Goal: Transaction & Acquisition: Subscribe to service/newsletter

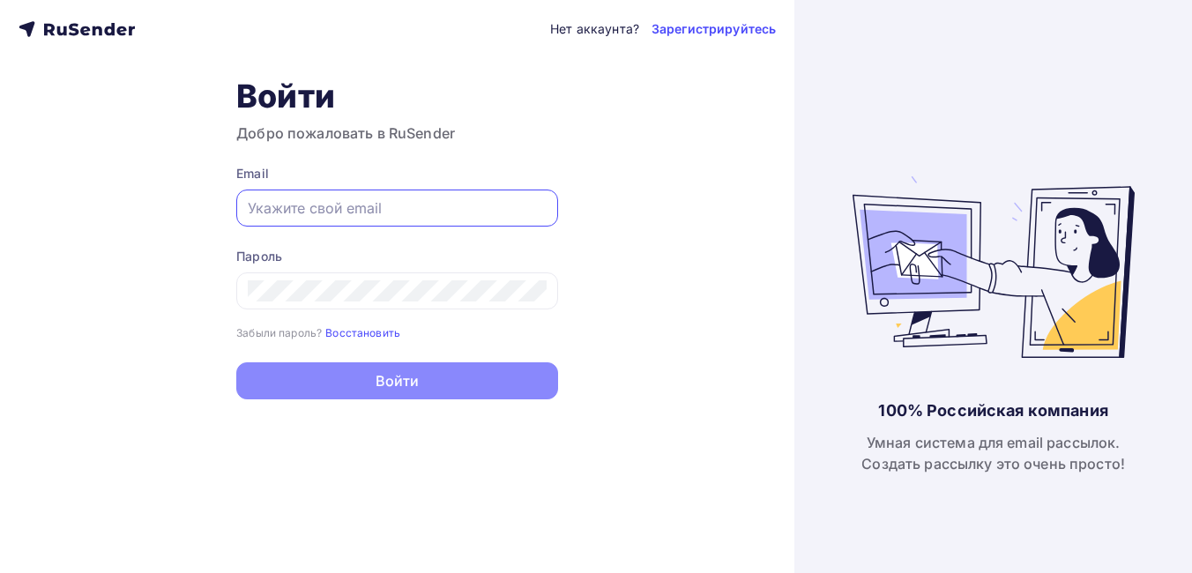
click at [338, 200] on input "text" at bounding box center [397, 207] width 299 height 21
type input "[PERSON_NAME][EMAIL_ADDRESS][DOMAIN_NAME]"
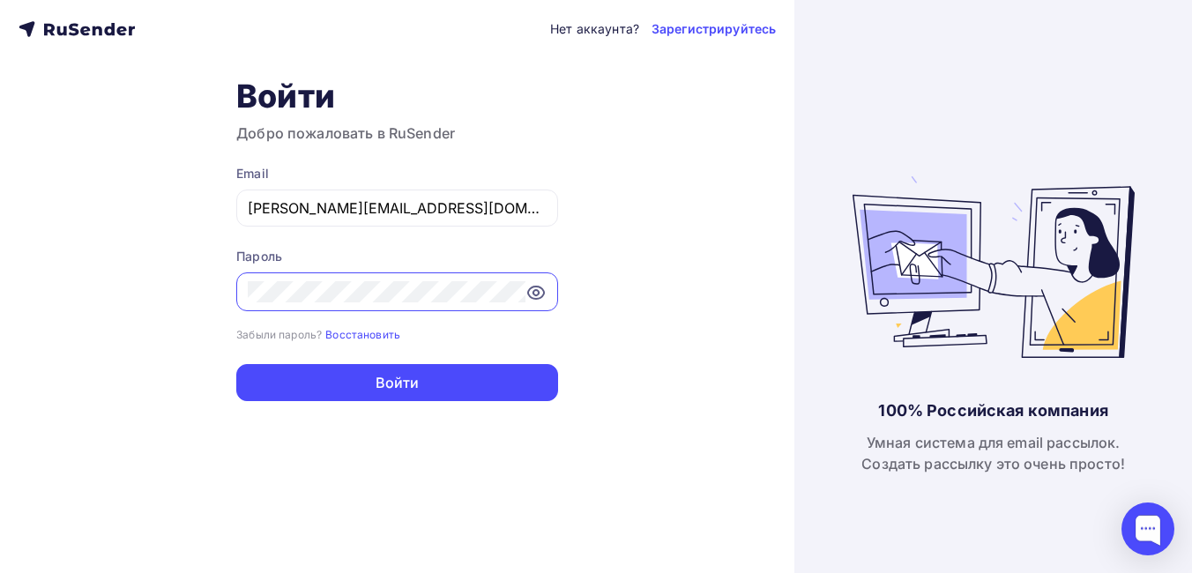
click at [236, 364] on button "Войти" at bounding box center [397, 382] width 322 height 37
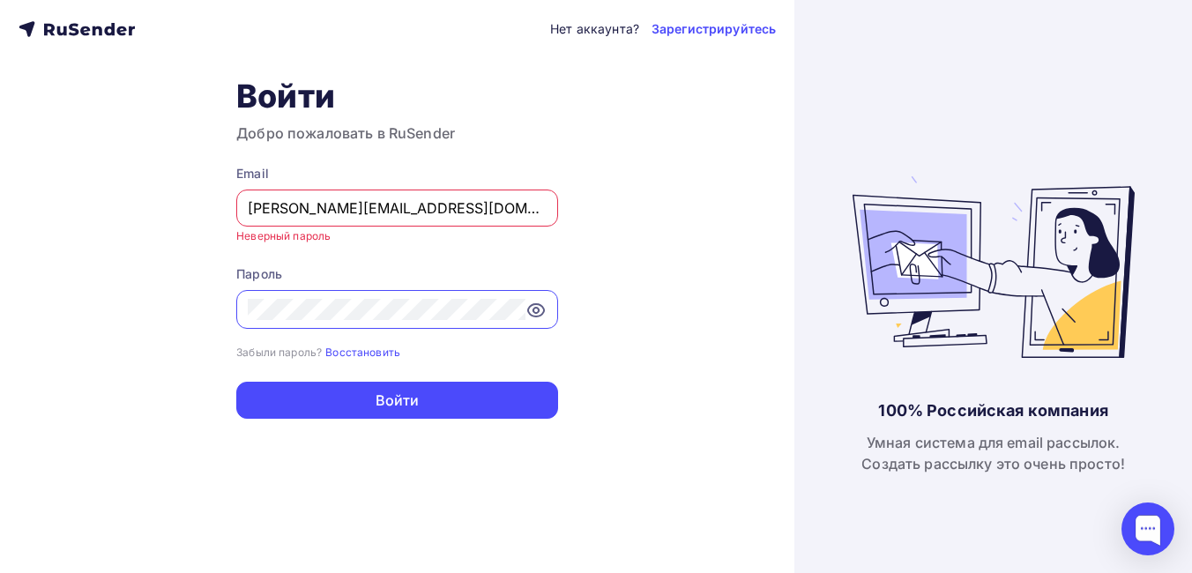
click at [212, 312] on div "Нет аккаунта? Зарегистрируйтесь Войти Добро пожаловать в RuSender Email eduarda…" at bounding box center [397, 286] width 794 height 573
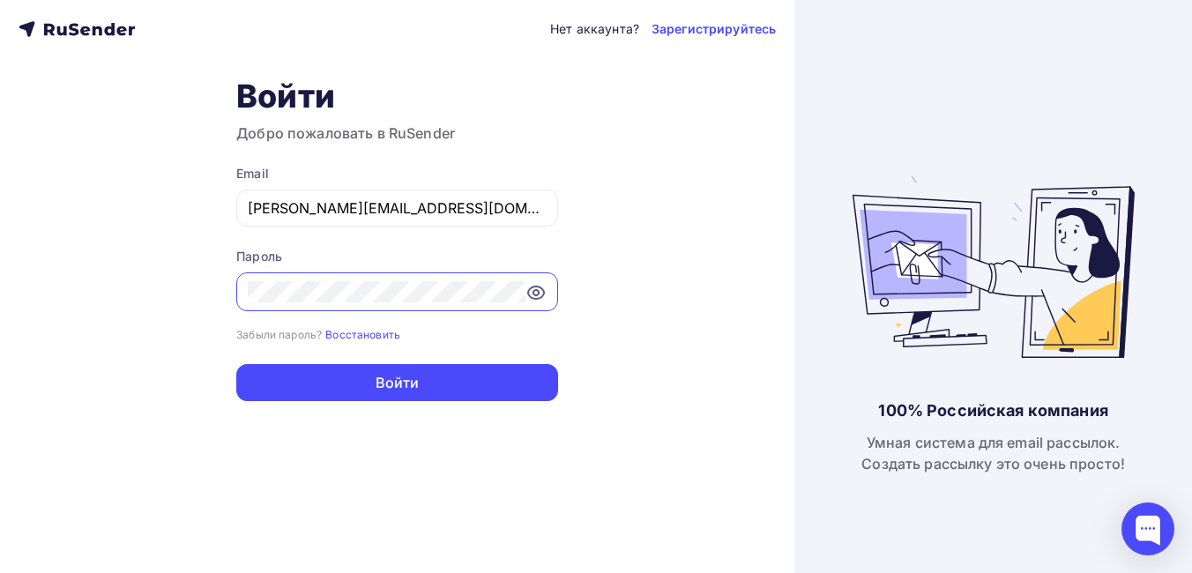
click at [236, 364] on button "Войти" at bounding box center [397, 382] width 322 height 37
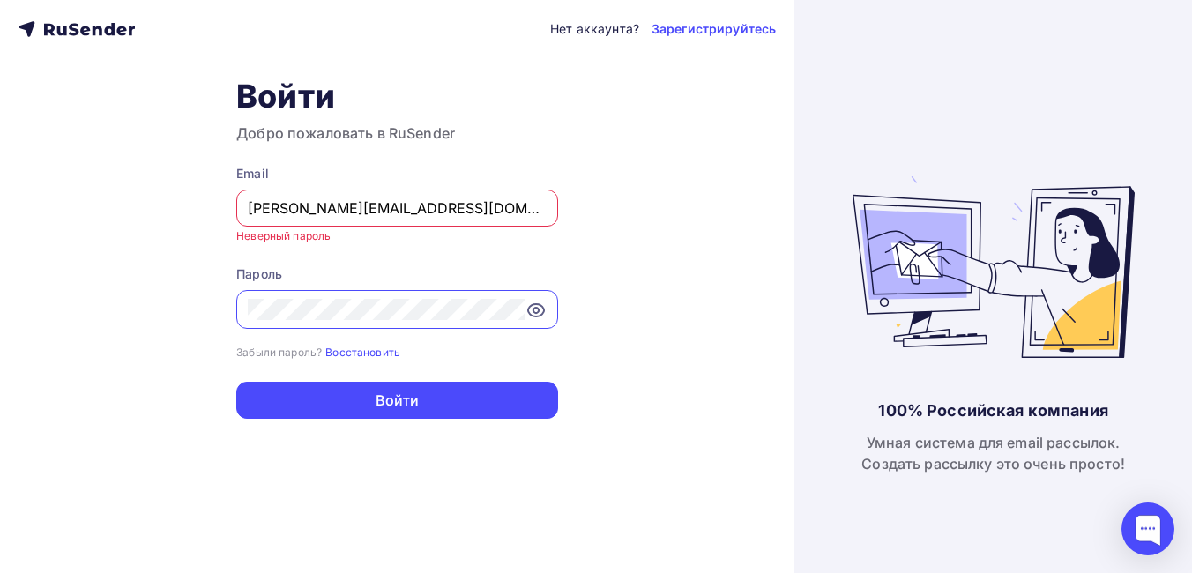
click at [230, 307] on div "Нет аккаунта? Зарегистрируйтесь Войти Добро пожаловать в RuSender Email eduarda…" at bounding box center [397, 286] width 794 height 573
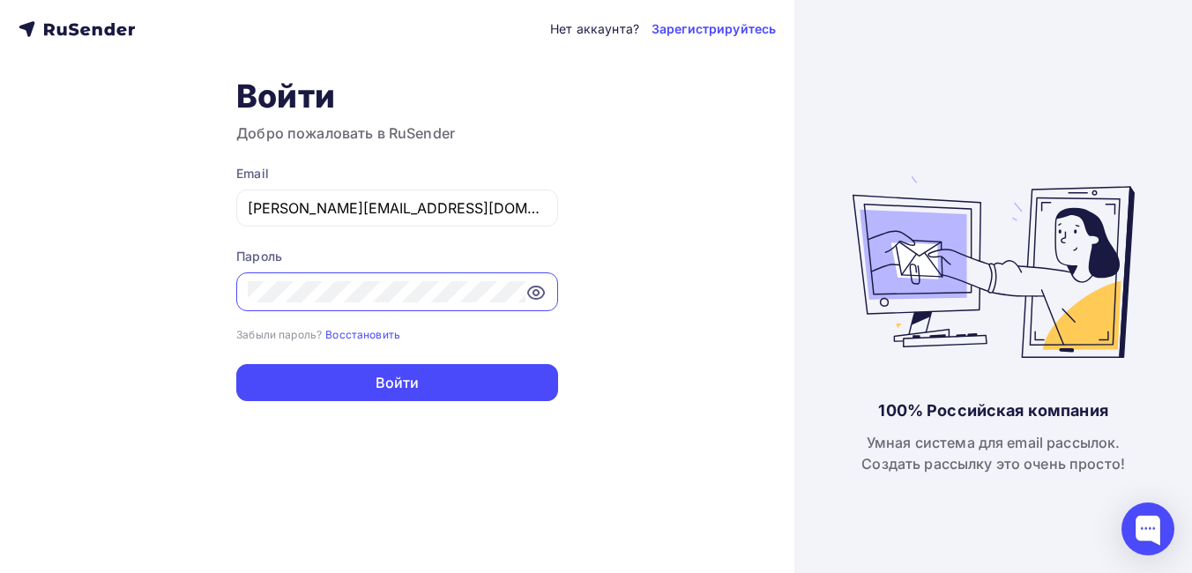
click at [236, 364] on button "Войти" at bounding box center [397, 382] width 322 height 37
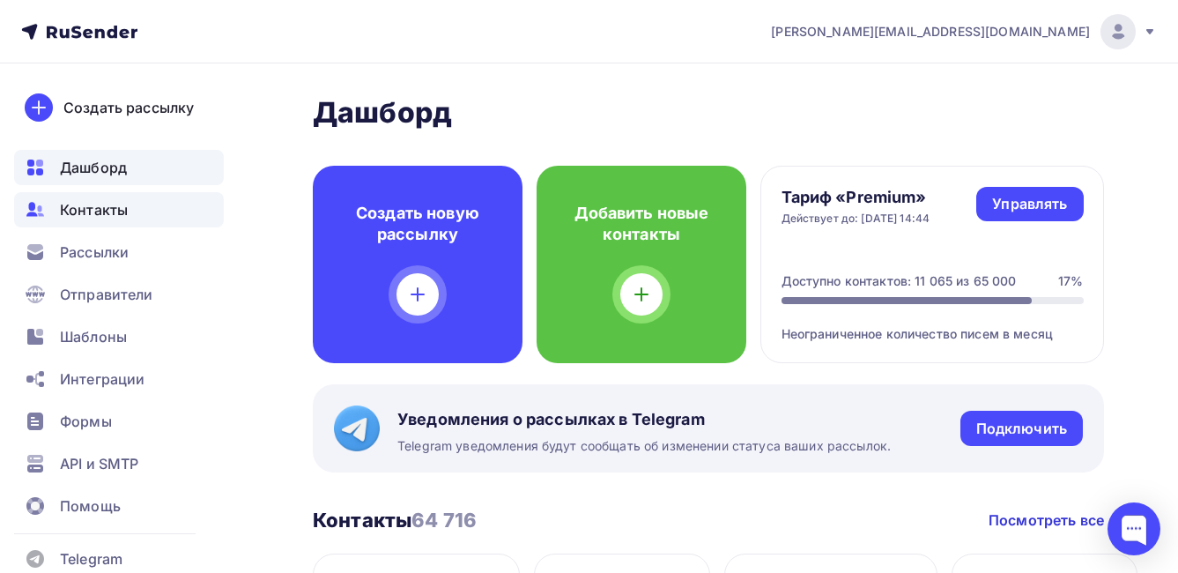
click at [93, 210] on span "Контакты" at bounding box center [94, 209] width 68 height 21
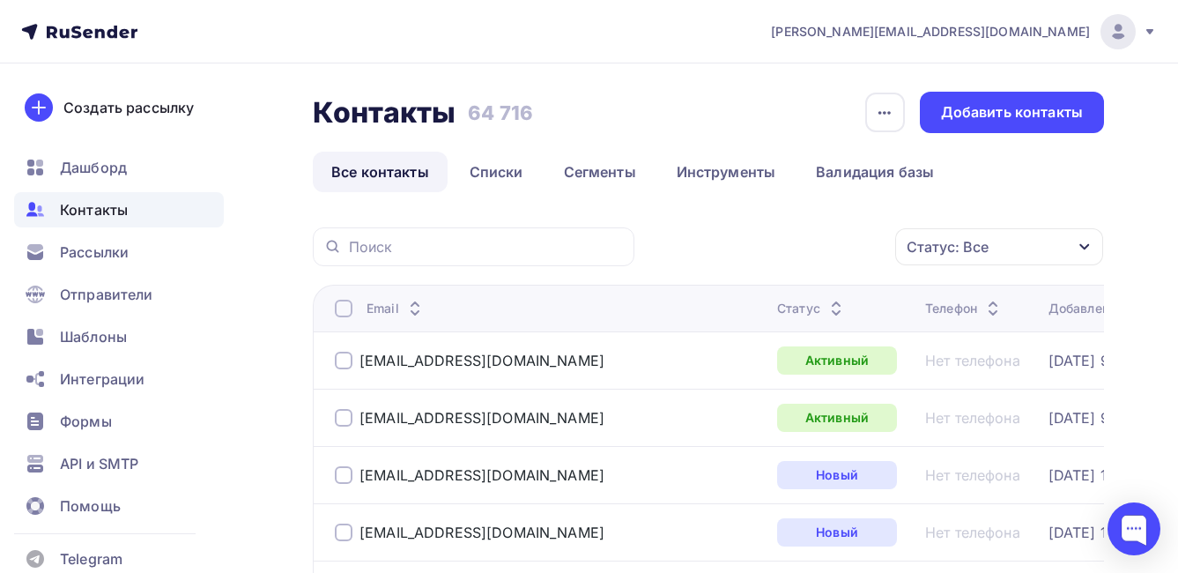
click at [968, 234] on div "Статус: Все" at bounding box center [999, 246] width 208 height 37
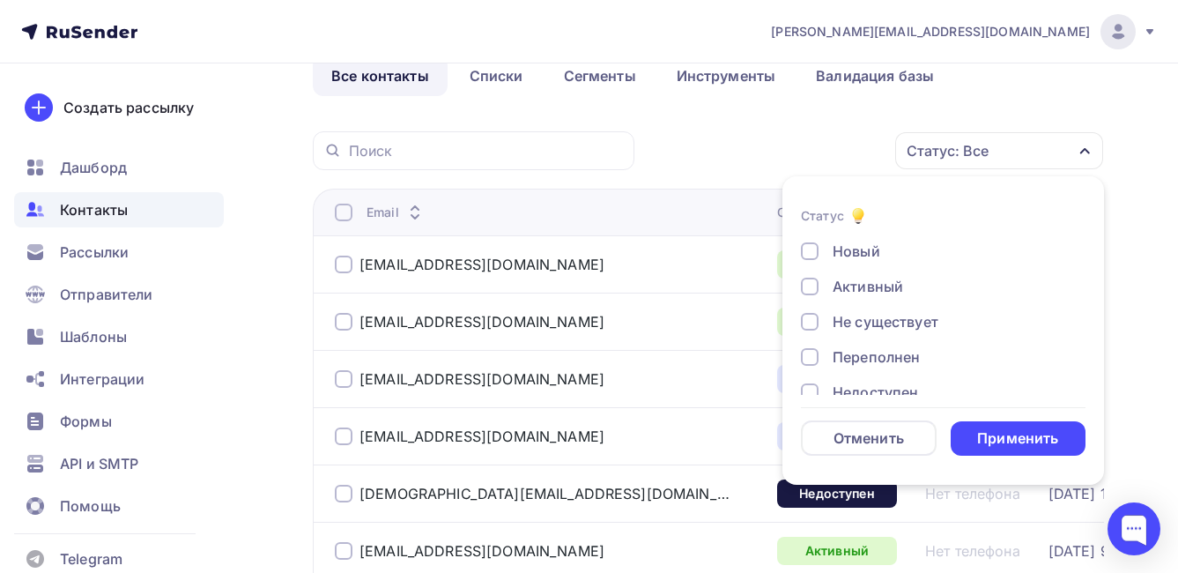
click at [909, 316] on div "Не существует" at bounding box center [886, 321] width 106 height 21
drag, startPoint x: 886, startPoint y: 345, endPoint x: 889, endPoint y: 354, distance: 10.3
click at [888, 344] on div "Новый Активный Не существует Переполнен Недоступен Отписан Отписан вручную Жало…" at bounding box center [943, 375] width 285 height 268
click at [890, 360] on div "Переполнен" at bounding box center [876, 356] width 87 height 21
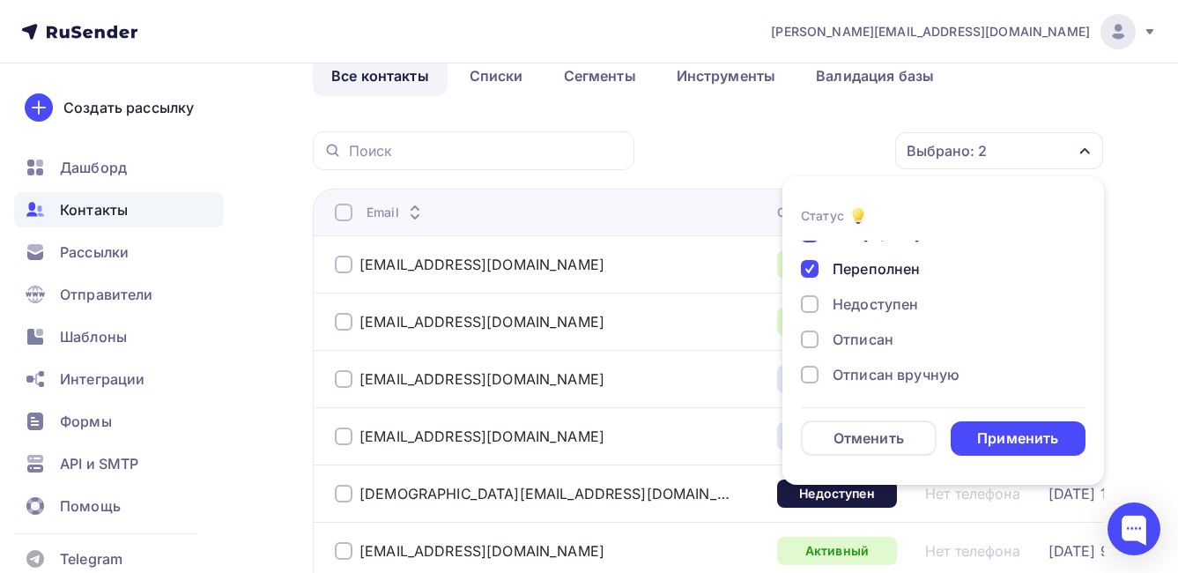
click at [907, 305] on div "Недоступен" at bounding box center [875, 303] width 85 height 21
click at [869, 336] on div "Отписан" at bounding box center [863, 339] width 61 height 21
click at [930, 376] on div "Отписан вручную" at bounding box center [896, 374] width 127 height 21
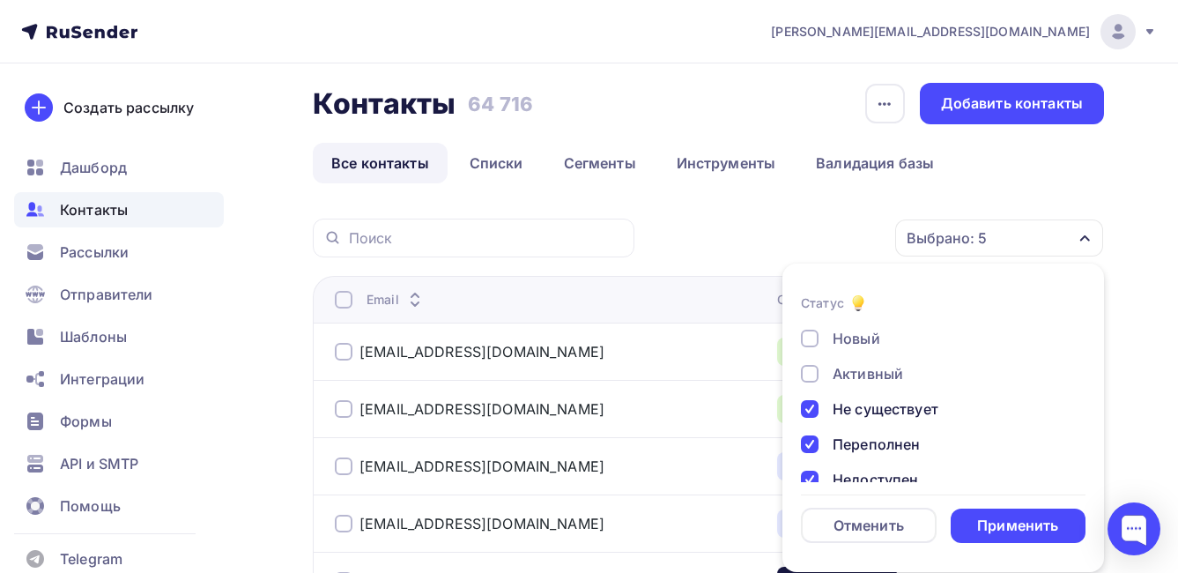
scroll to position [8, 0]
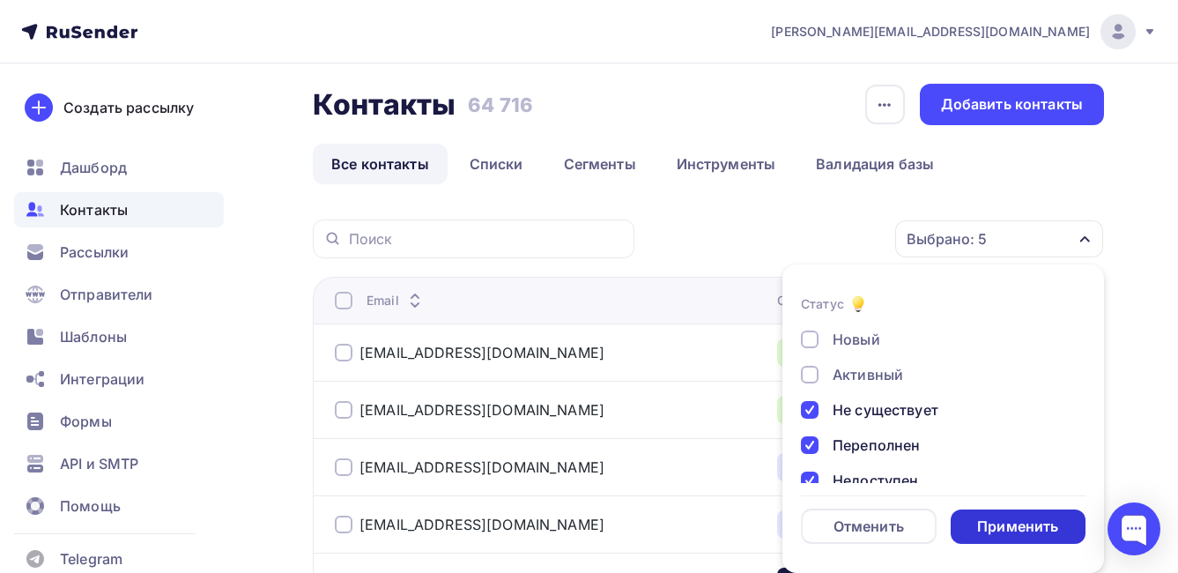
click at [1028, 524] on div "Применить" at bounding box center [1017, 526] width 81 height 20
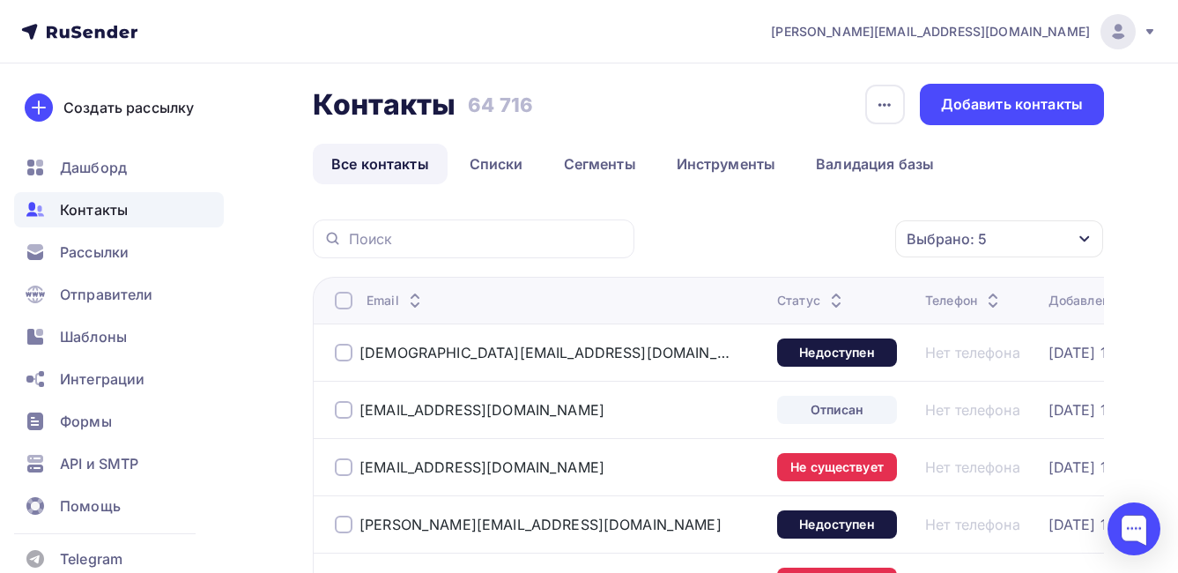
click at [345, 299] on div at bounding box center [344, 301] width 18 height 18
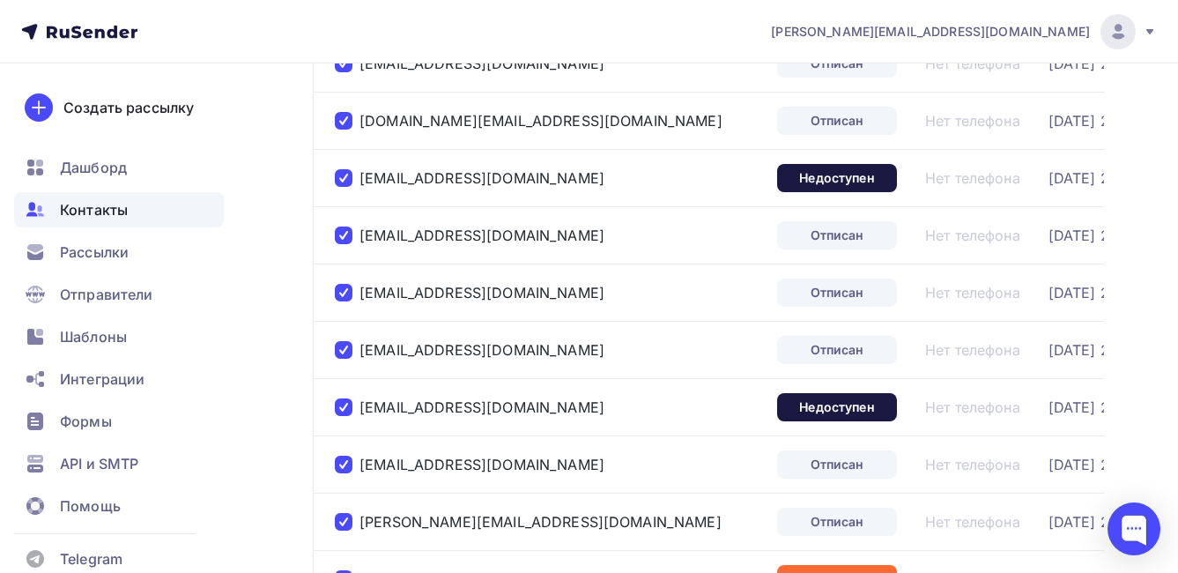
scroll to position [2817, 0]
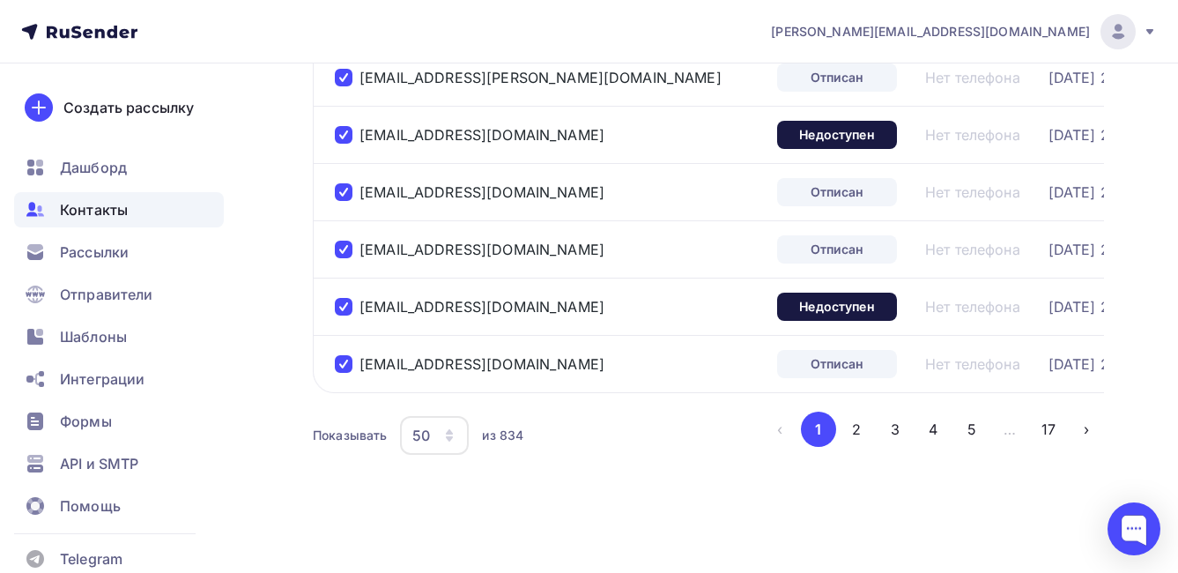
click at [430, 430] on div "50" at bounding box center [421, 435] width 18 height 21
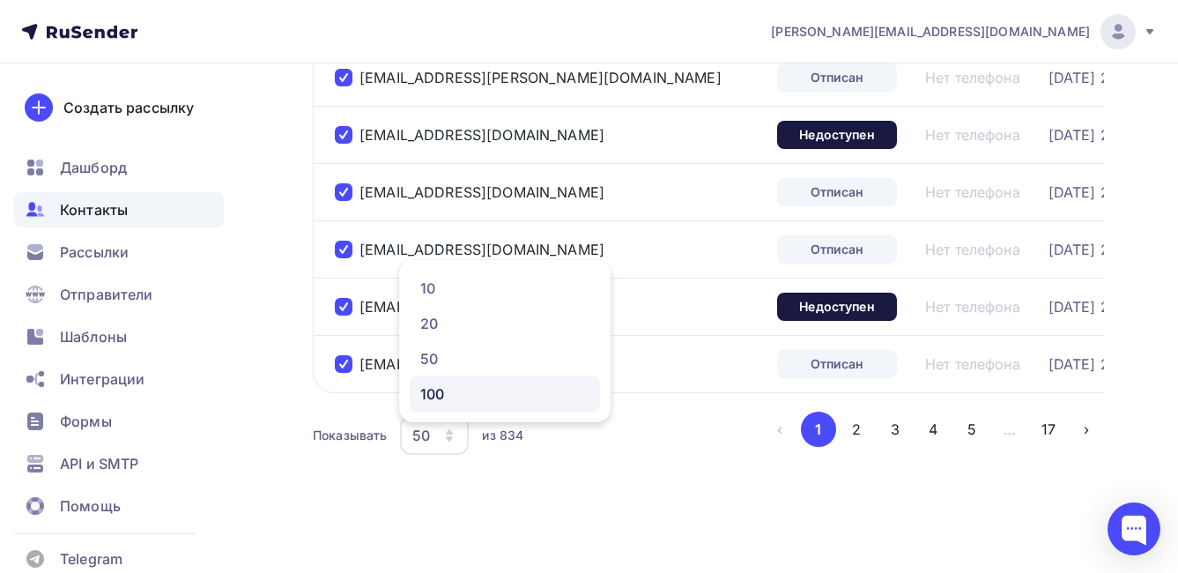
click at [447, 388] on div "100" at bounding box center [504, 393] width 169 height 21
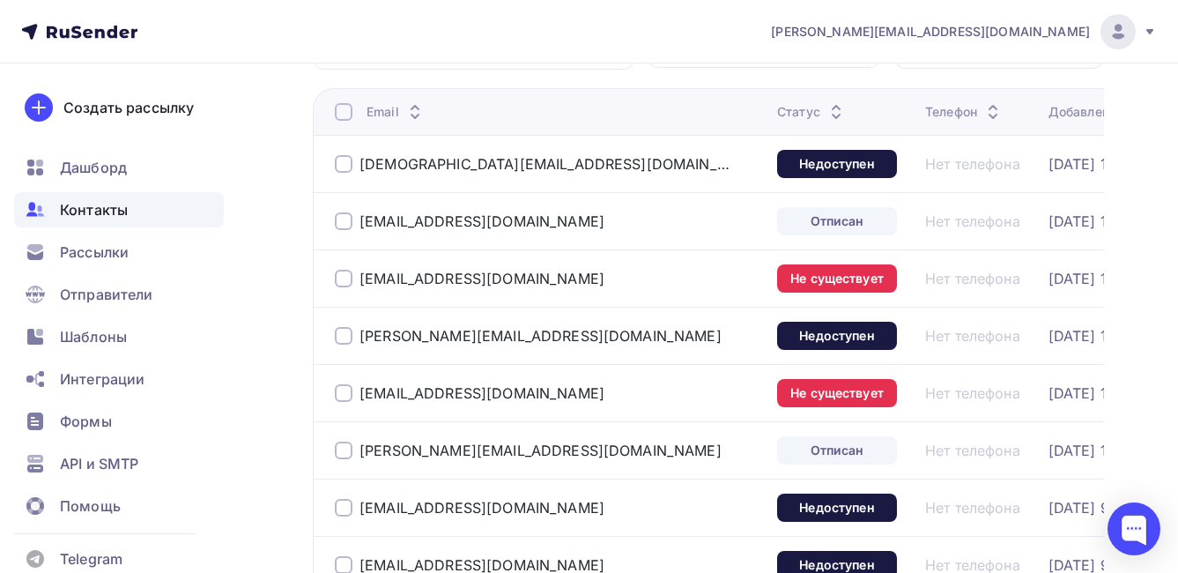
scroll to position [0, 0]
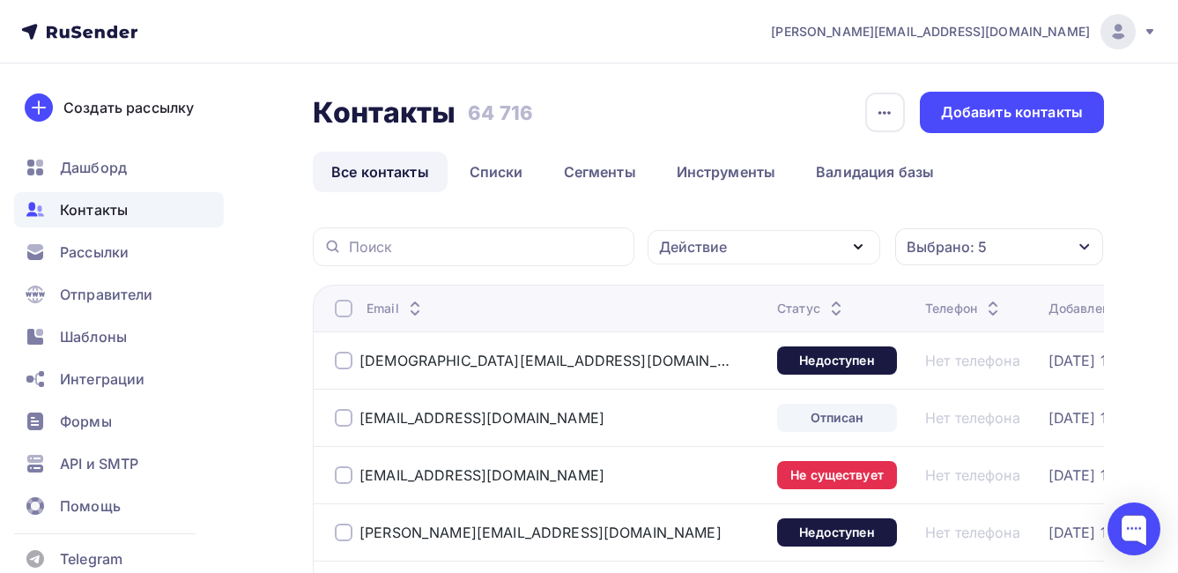
click at [732, 249] on div "Действие" at bounding box center [764, 247] width 233 height 34
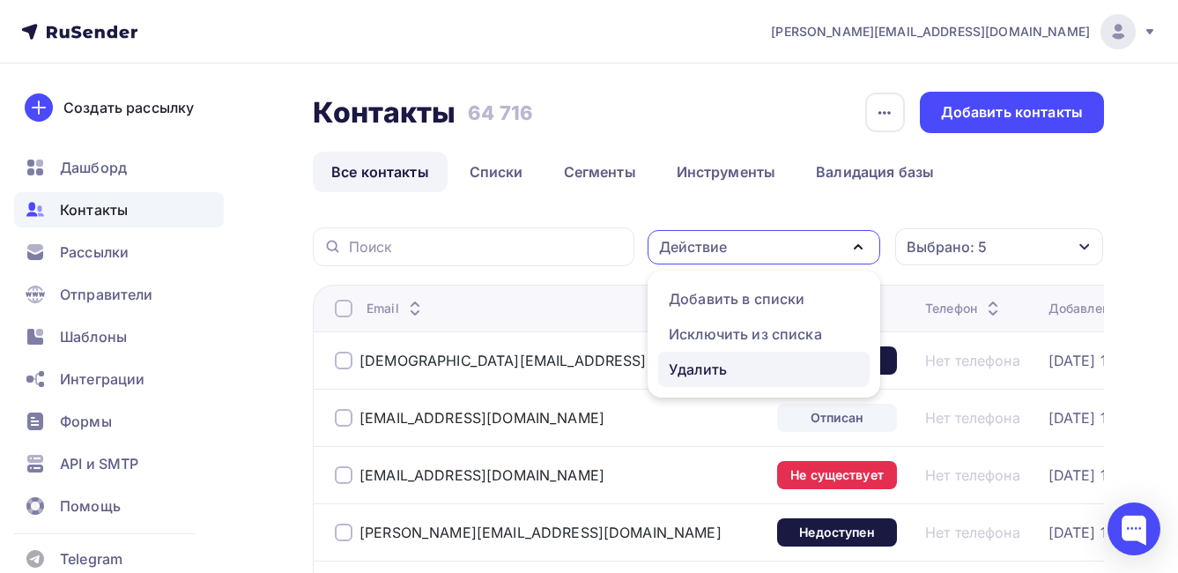
click at [731, 374] on div "Удалить" at bounding box center [764, 369] width 190 height 21
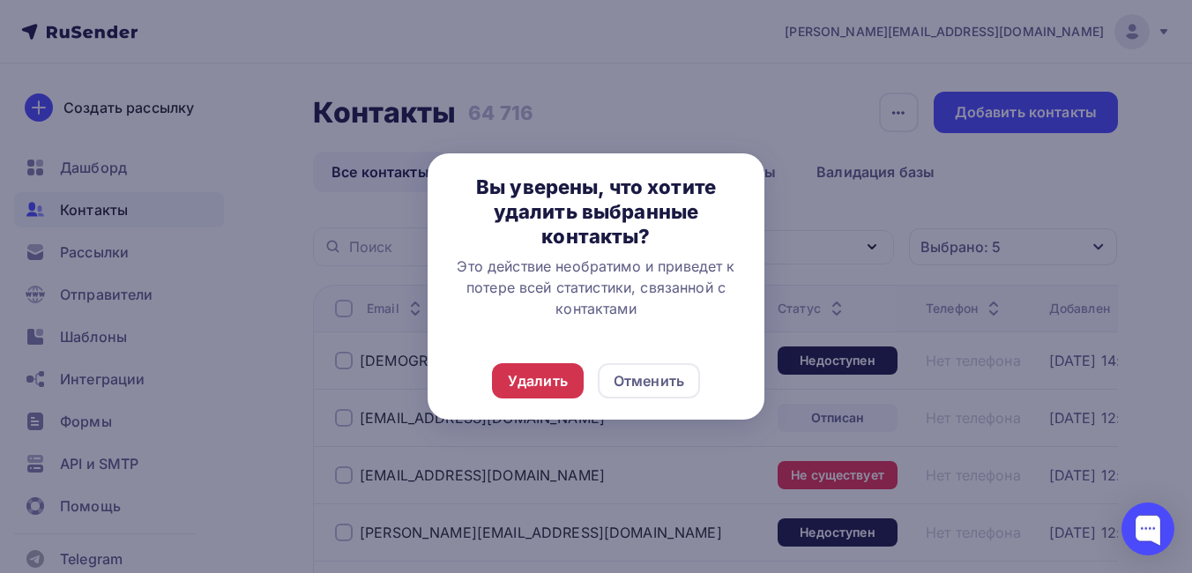
click at [541, 381] on div "Удалить" at bounding box center [538, 380] width 60 height 21
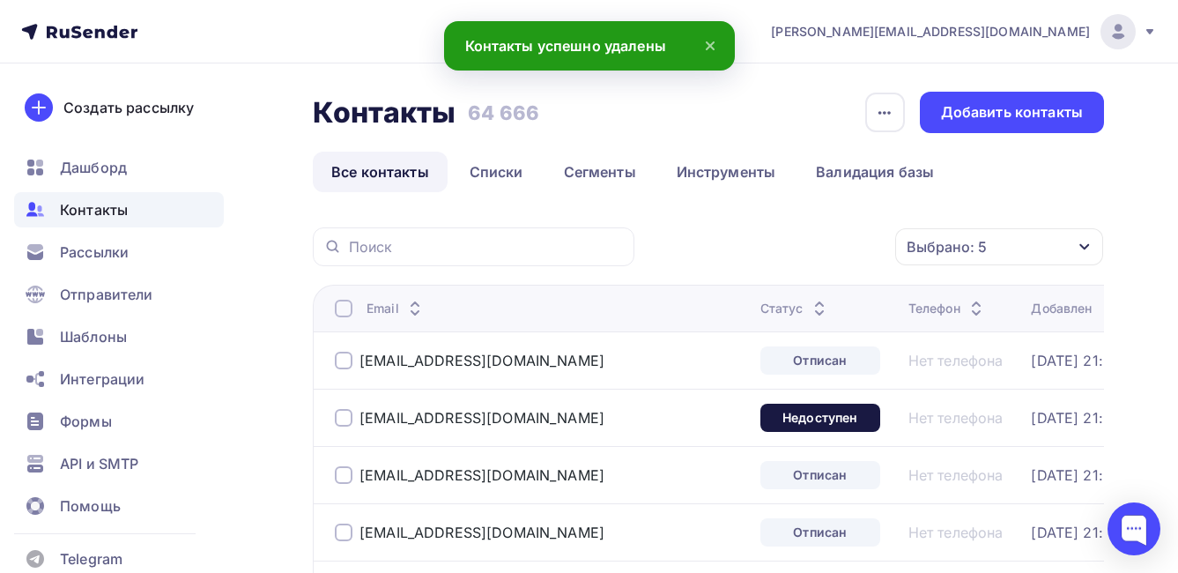
click at [344, 306] on div at bounding box center [344, 309] width 18 height 18
click at [345, 315] on div at bounding box center [344, 309] width 18 height 18
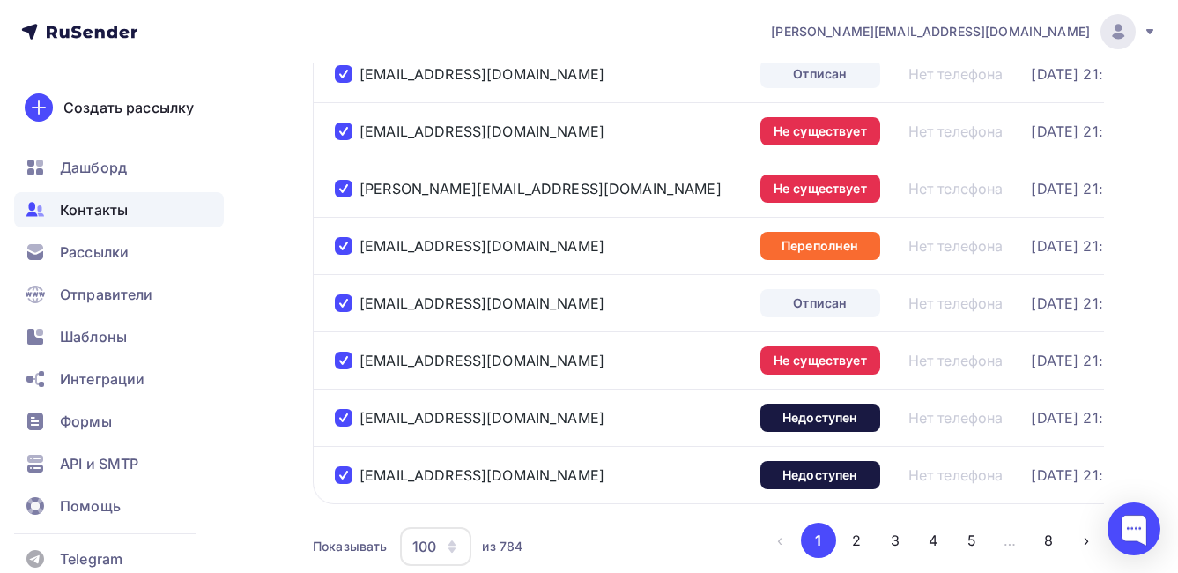
scroll to position [5681, 0]
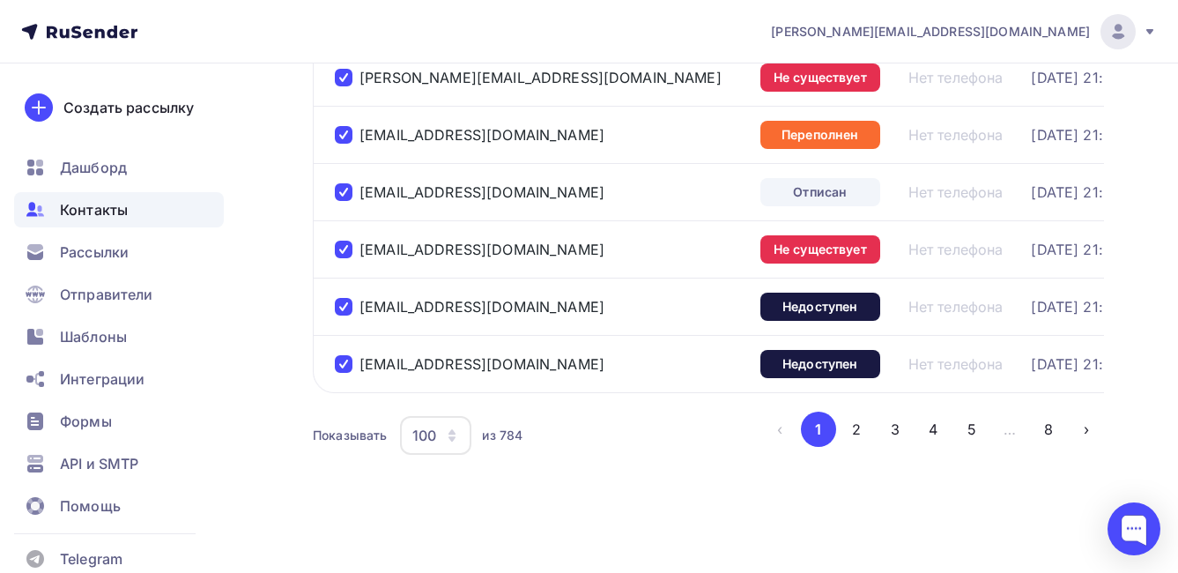
click at [428, 440] on div "100" at bounding box center [424, 435] width 24 height 21
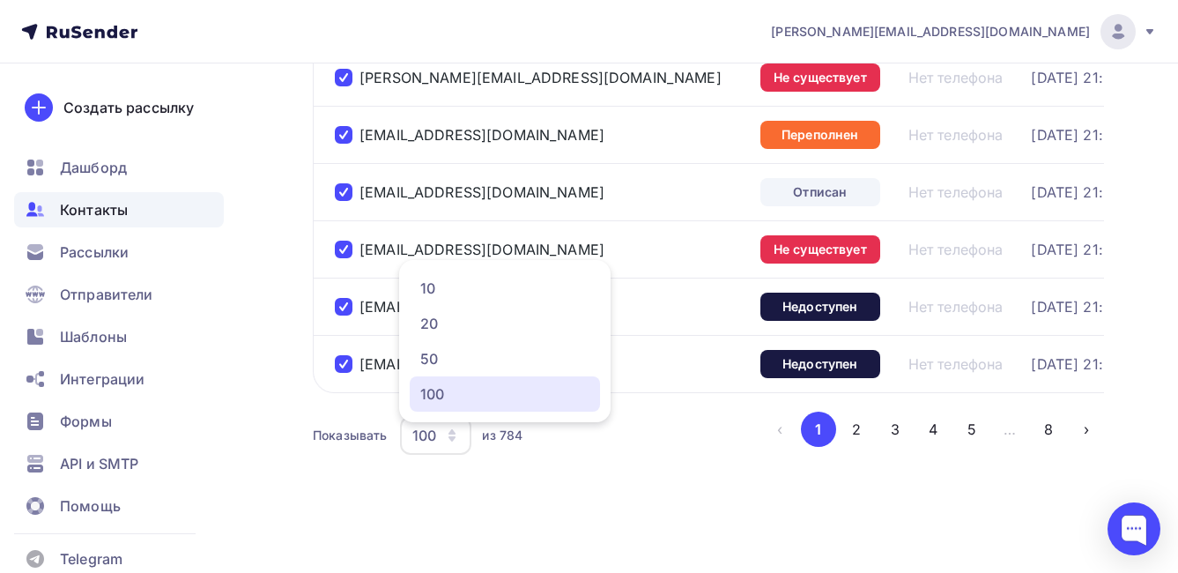
click at [442, 383] on div "100" at bounding box center [504, 393] width 169 height 21
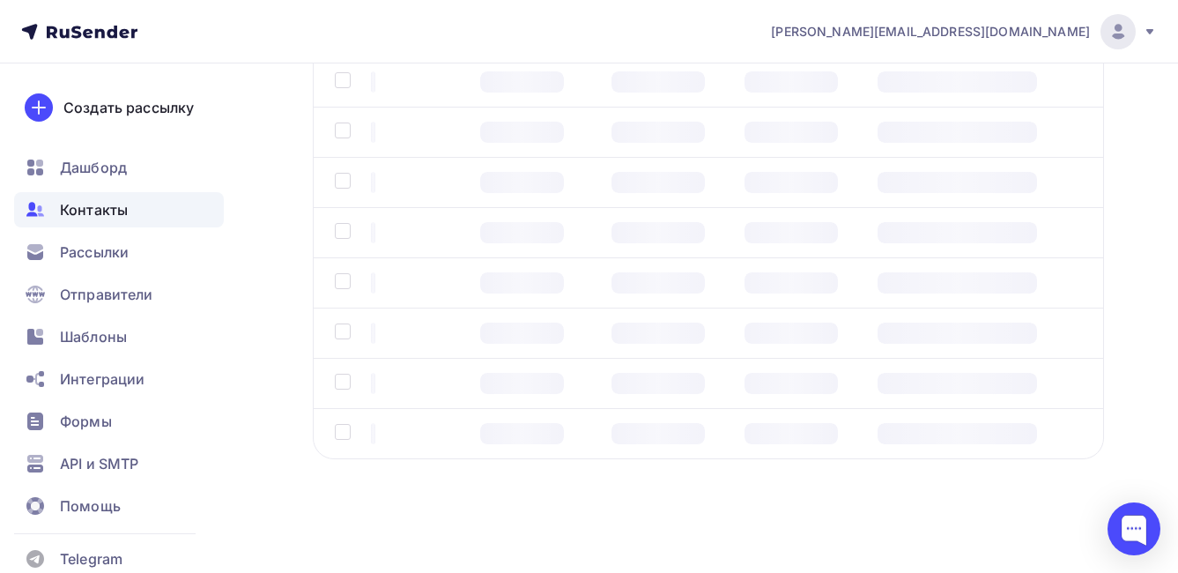
scroll to position [139, 0]
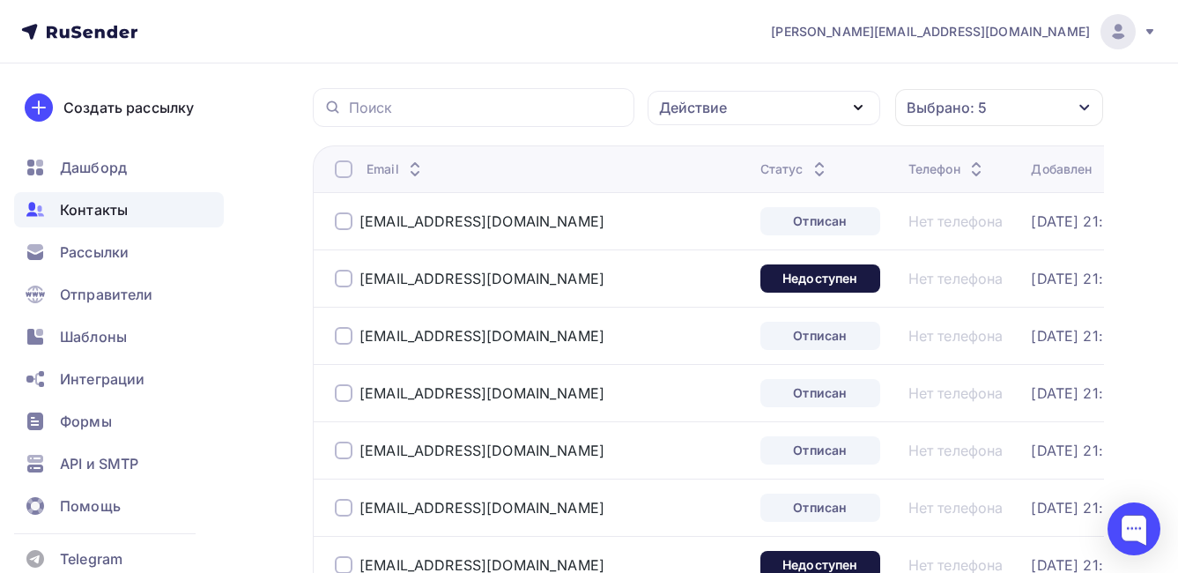
click at [780, 105] on div "Действие" at bounding box center [764, 108] width 233 height 34
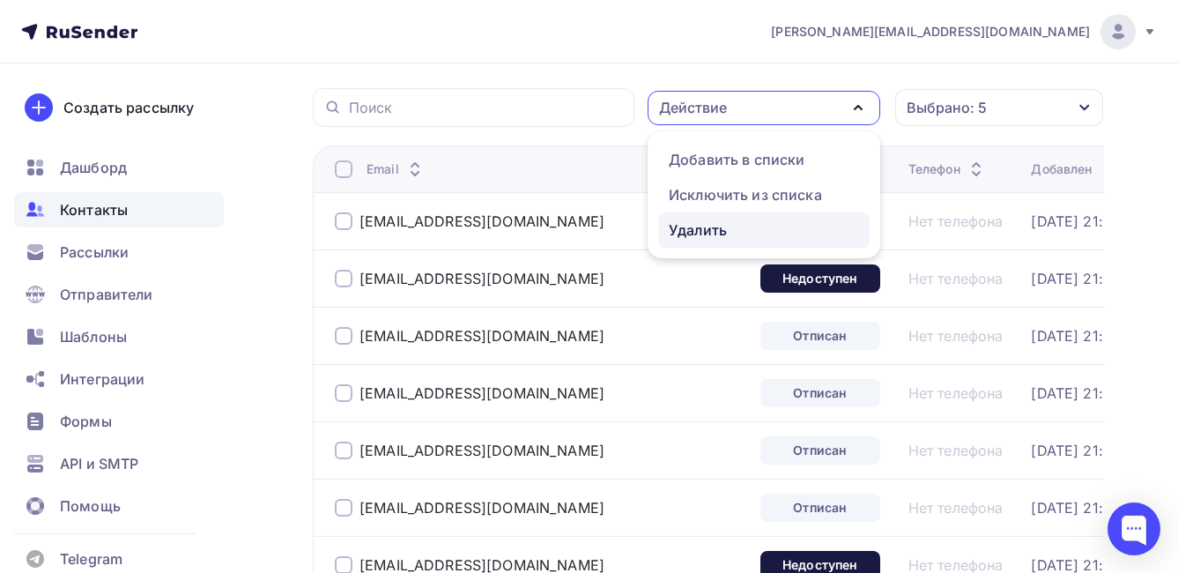
click at [730, 227] on div "Удалить" at bounding box center [764, 229] width 190 height 21
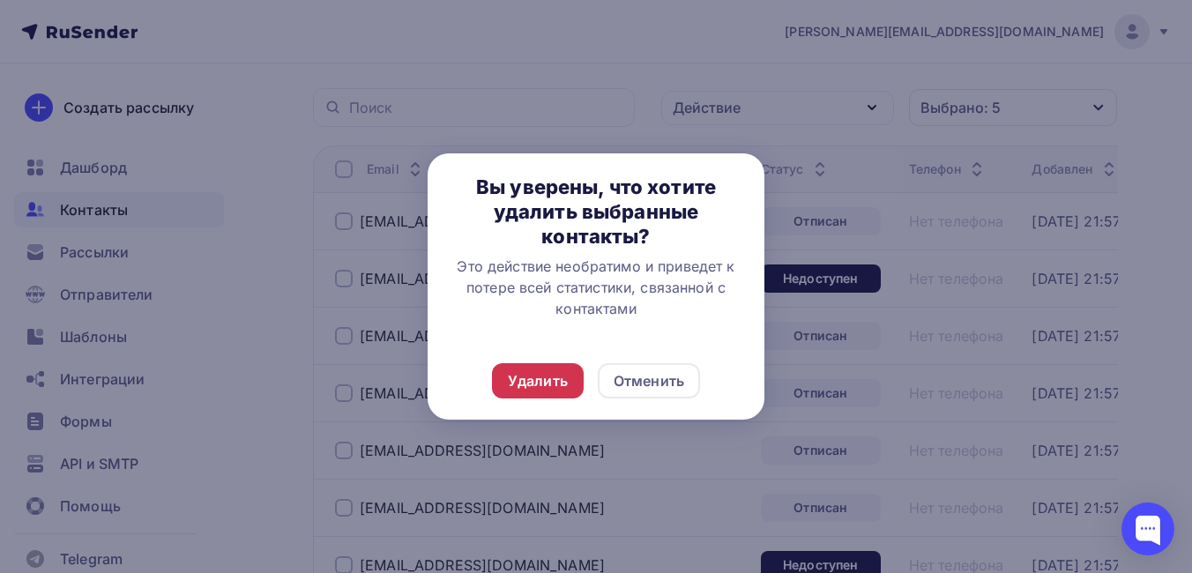
click at [543, 392] on div "Удалить" at bounding box center [538, 380] width 92 height 35
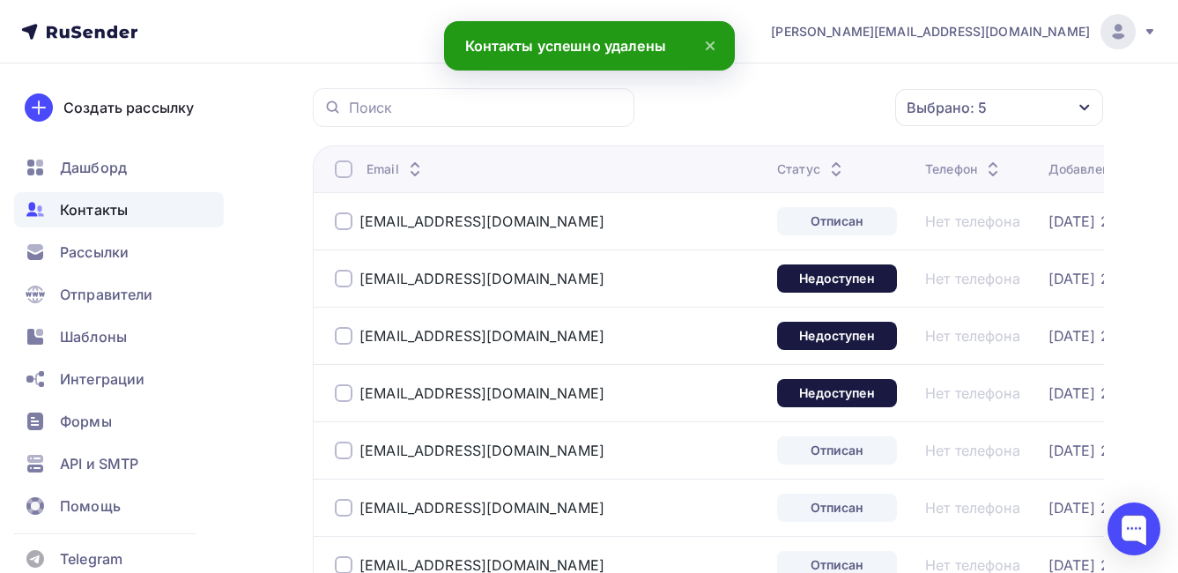
click at [347, 171] on div at bounding box center [344, 169] width 18 height 18
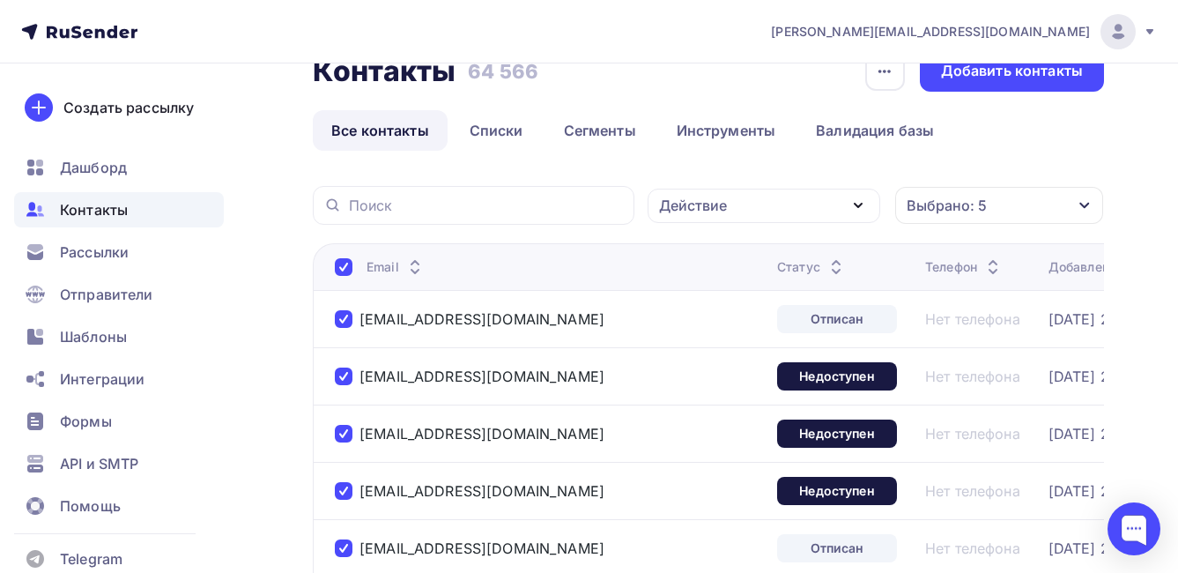
scroll to position [0, 0]
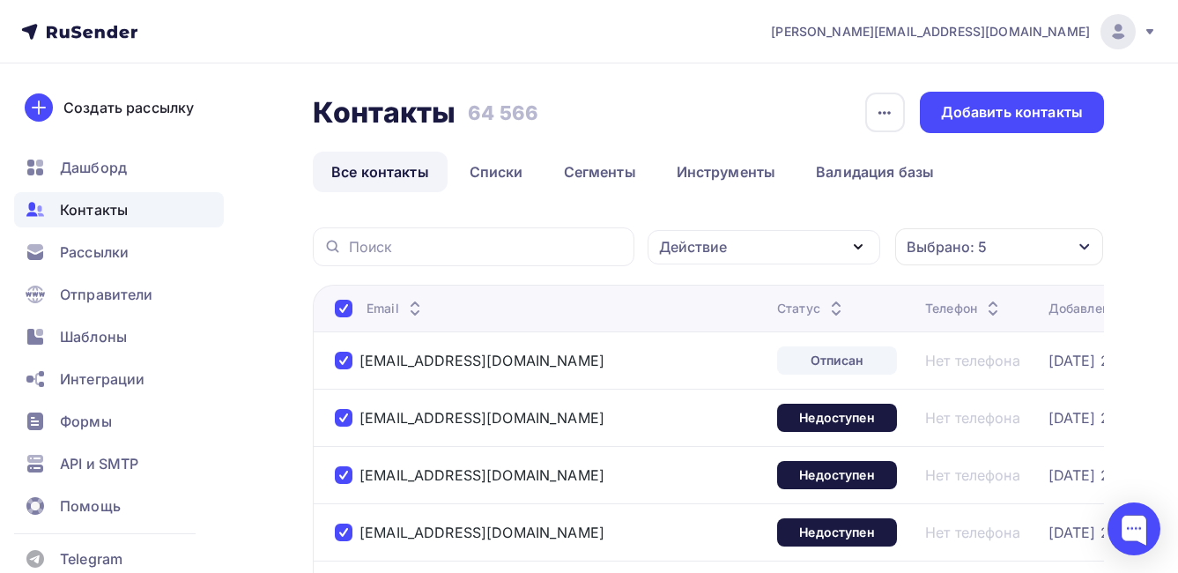
click at [784, 254] on div "Действие" at bounding box center [764, 247] width 233 height 34
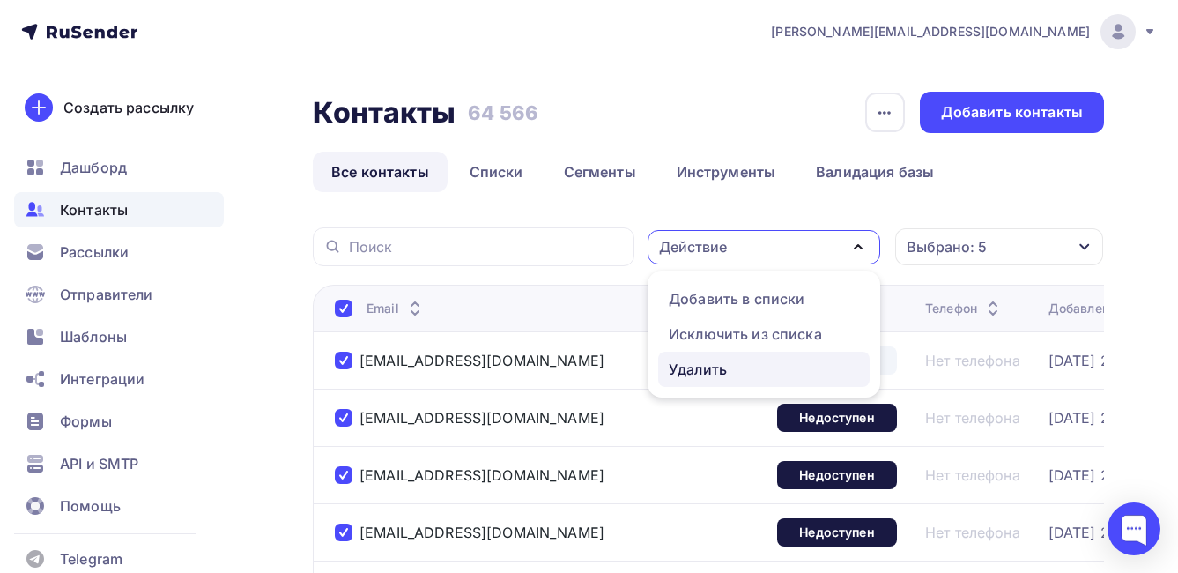
click at [738, 366] on div "Удалить" at bounding box center [764, 369] width 190 height 21
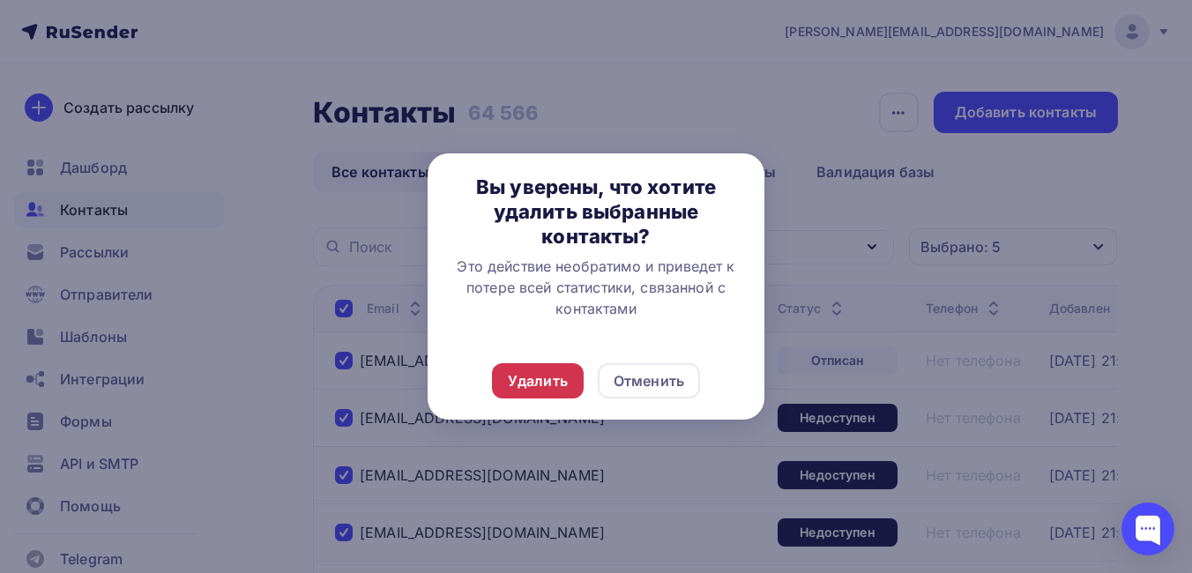
click at [550, 380] on div "Удалить" at bounding box center [538, 380] width 60 height 21
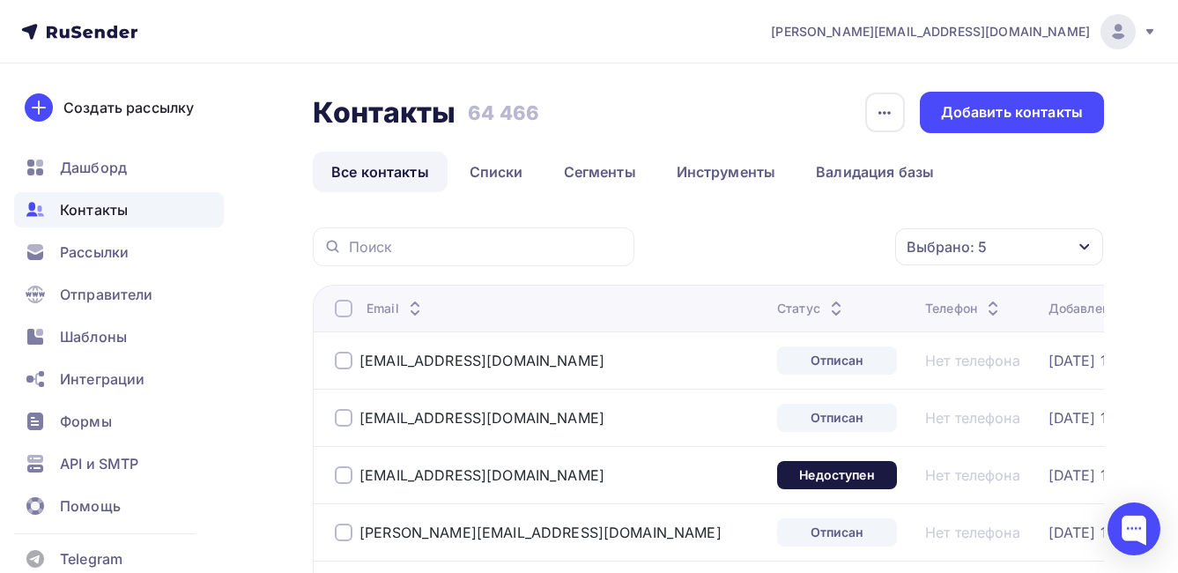
click at [349, 312] on div at bounding box center [344, 309] width 18 height 18
click at [340, 309] on div at bounding box center [344, 309] width 18 height 18
click at [746, 249] on div "Действие" at bounding box center [764, 247] width 233 height 34
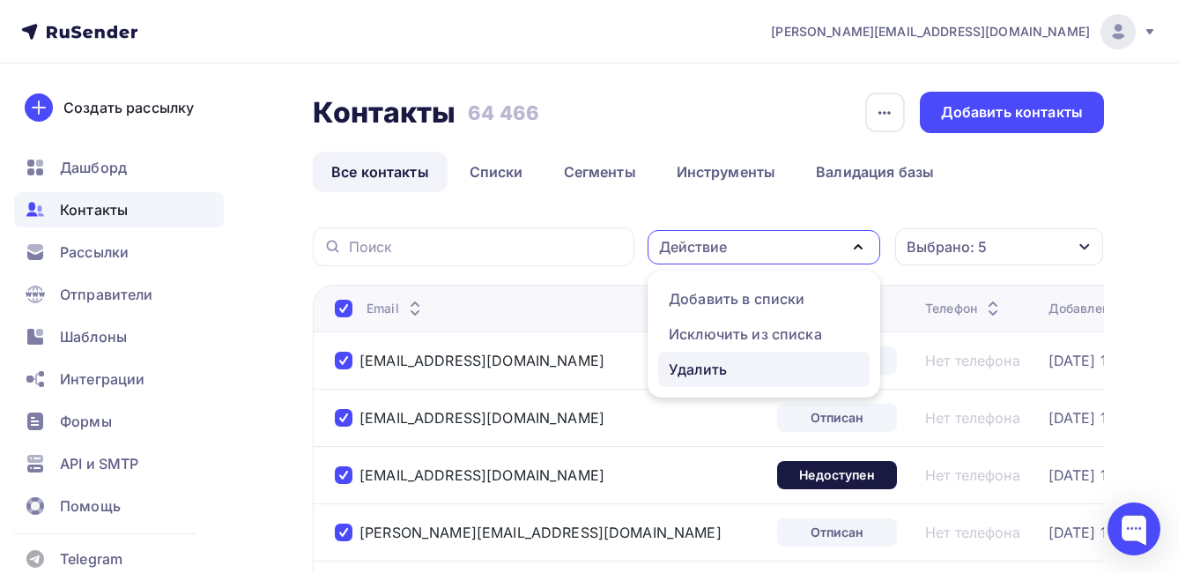
click at [730, 370] on div "Удалить" at bounding box center [764, 369] width 190 height 21
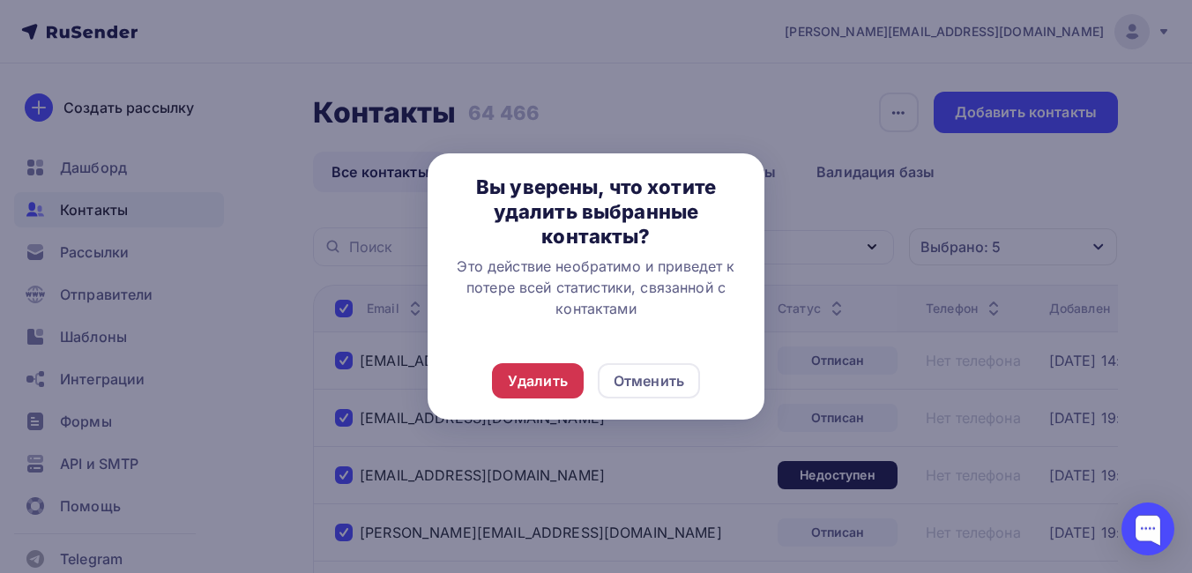
click at [559, 375] on div "Удалить" at bounding box center [538, 380] width 60 height 21
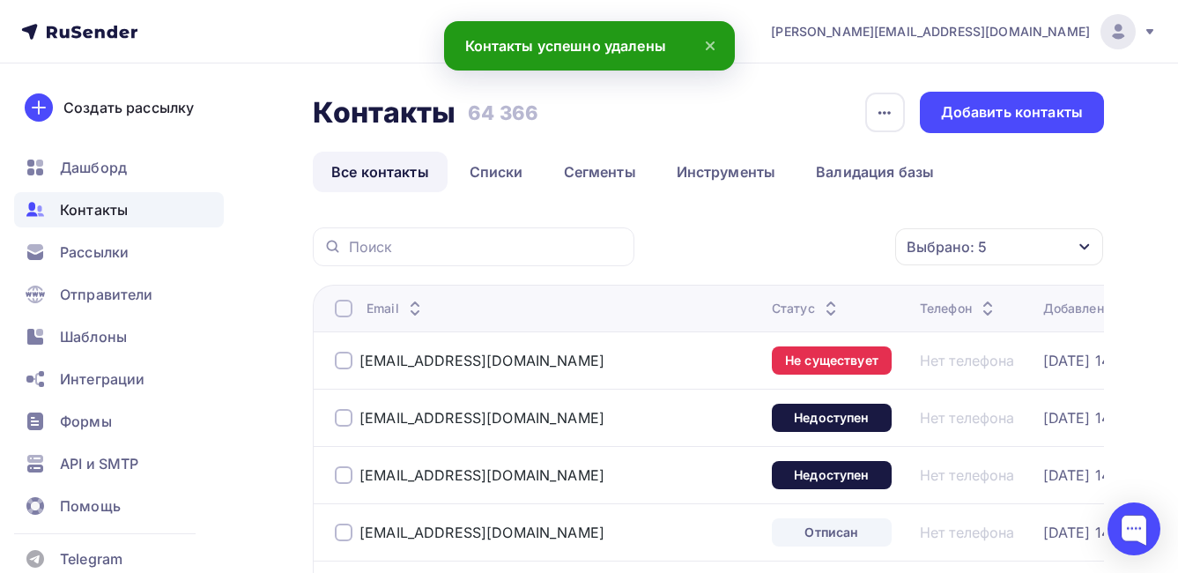
click at [344, 310] on div at bounding box center [344, 309] width 18 height 18
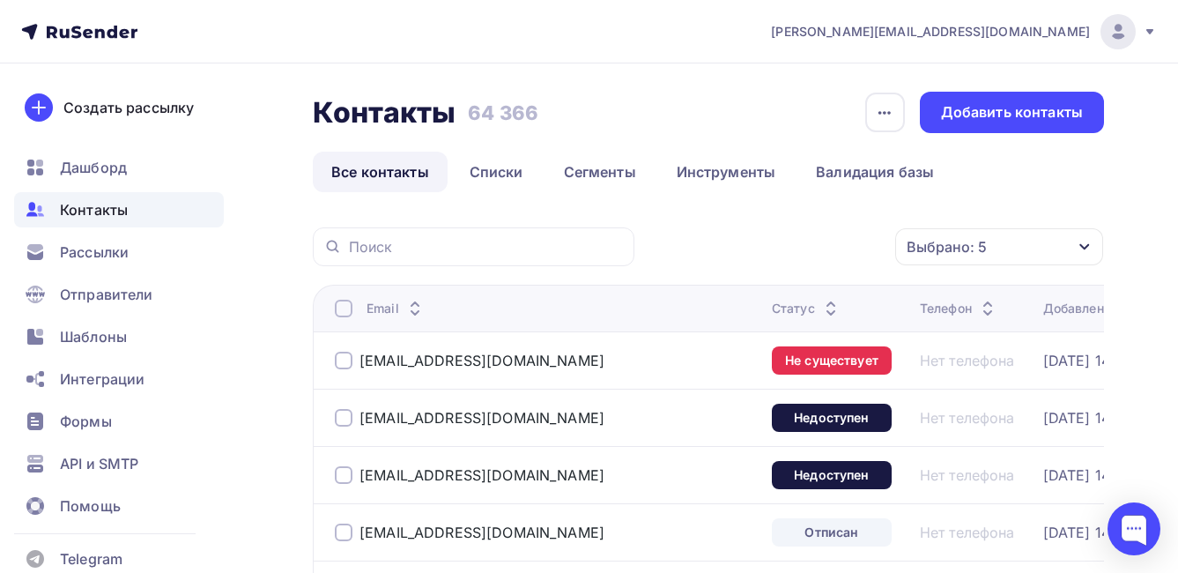
click at [345, 306] on div at bounding box center [344, 309] width 18 height 18
click at [754, 243] on div "Действие" at bounding box center [764, 247] width 233 height 34
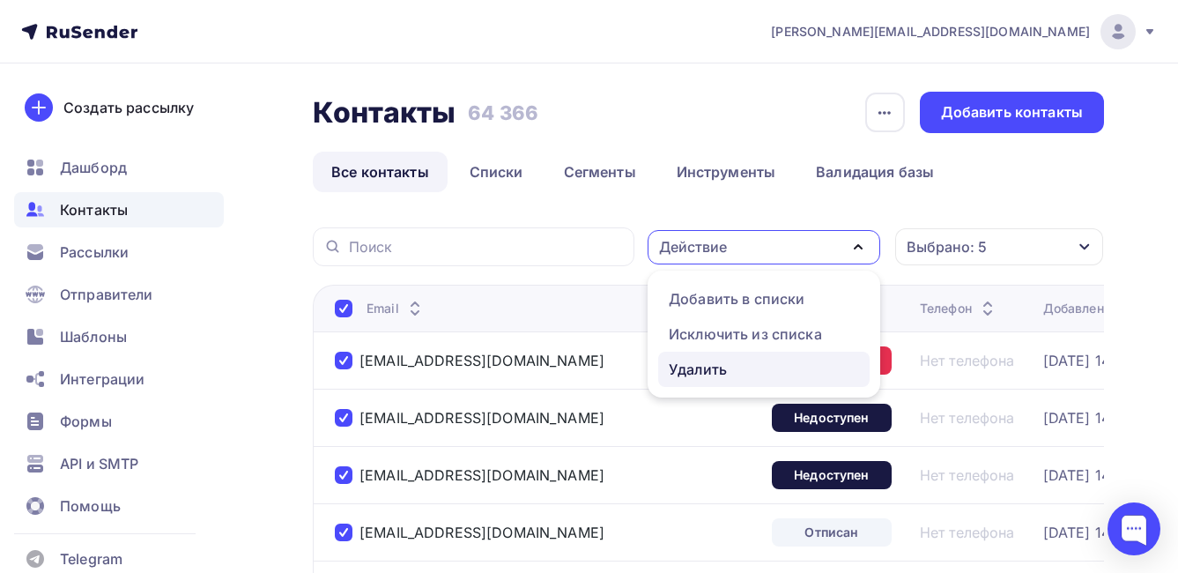
click at [738, 375] on div "Удалить" at bounding box center [764, 369] width 190 height 21
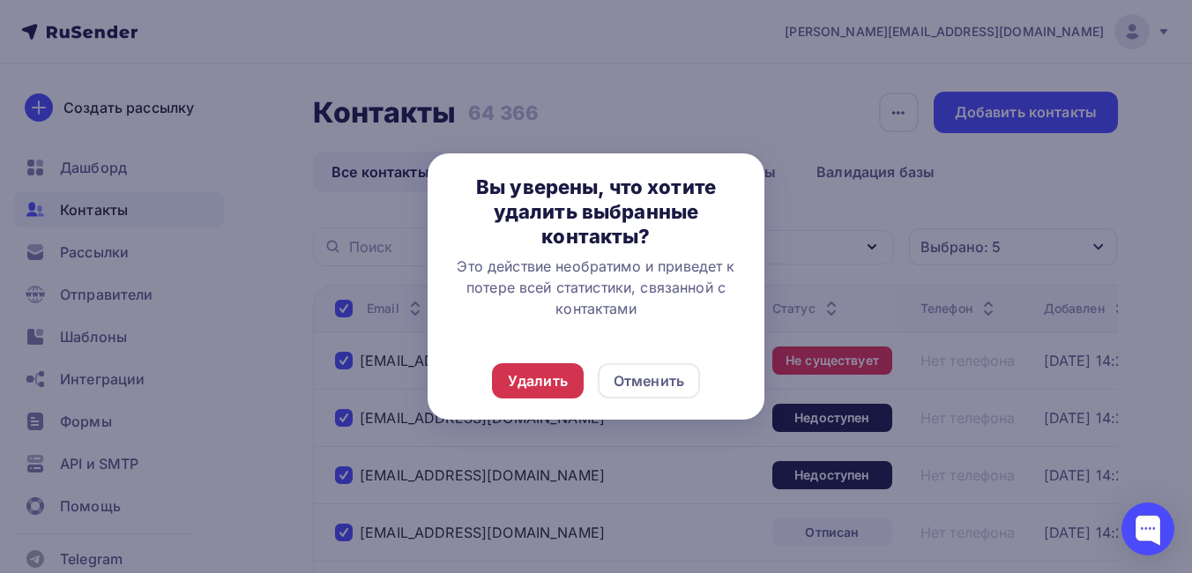
click at [555, 381] on div "Удалить" at bounding box center [538, 380] width 60 height 21
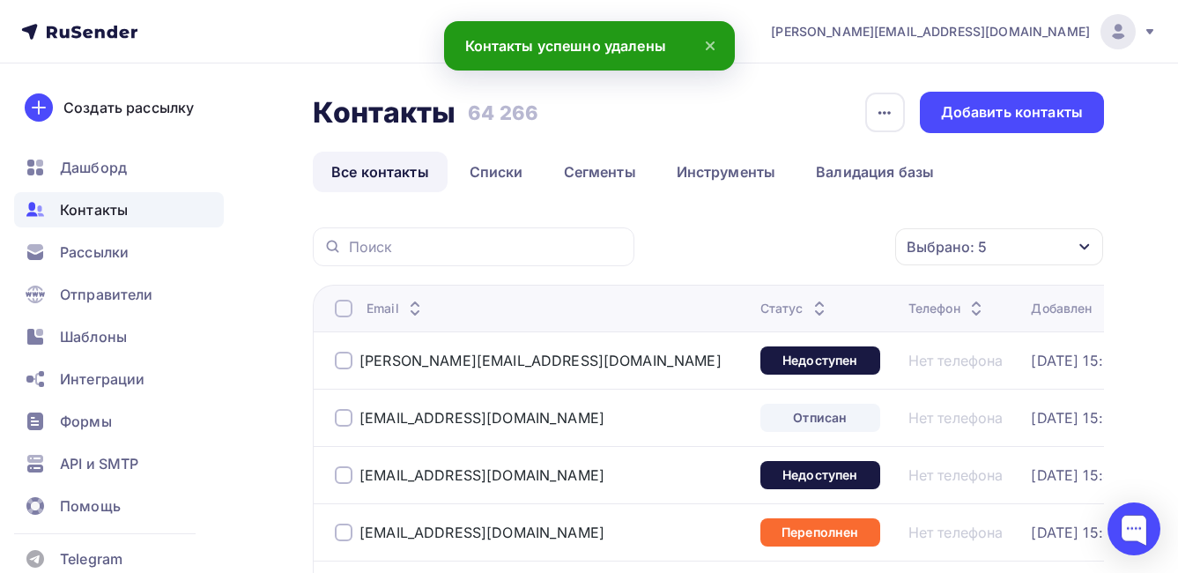
click at [345, 311] on div at bounding box center [344, 309] width 18 height 18
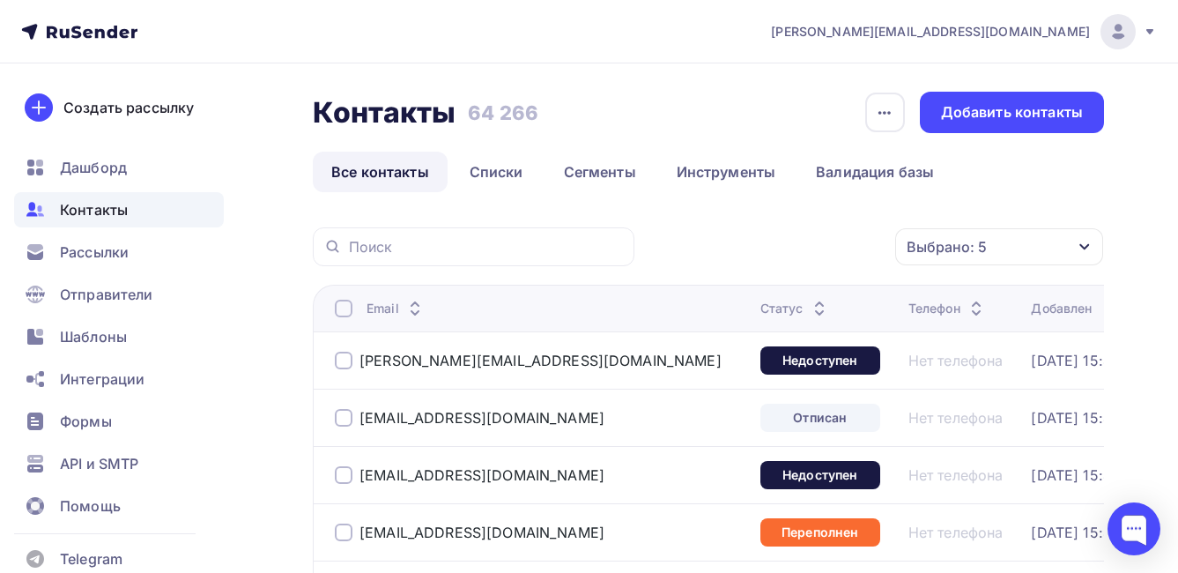
click at [345, 311] on div at bounding box center [344, 309] width 18 height 18
click at [756, 244] on div "Действие" at bounding box center [764, 247] width 233 height 34
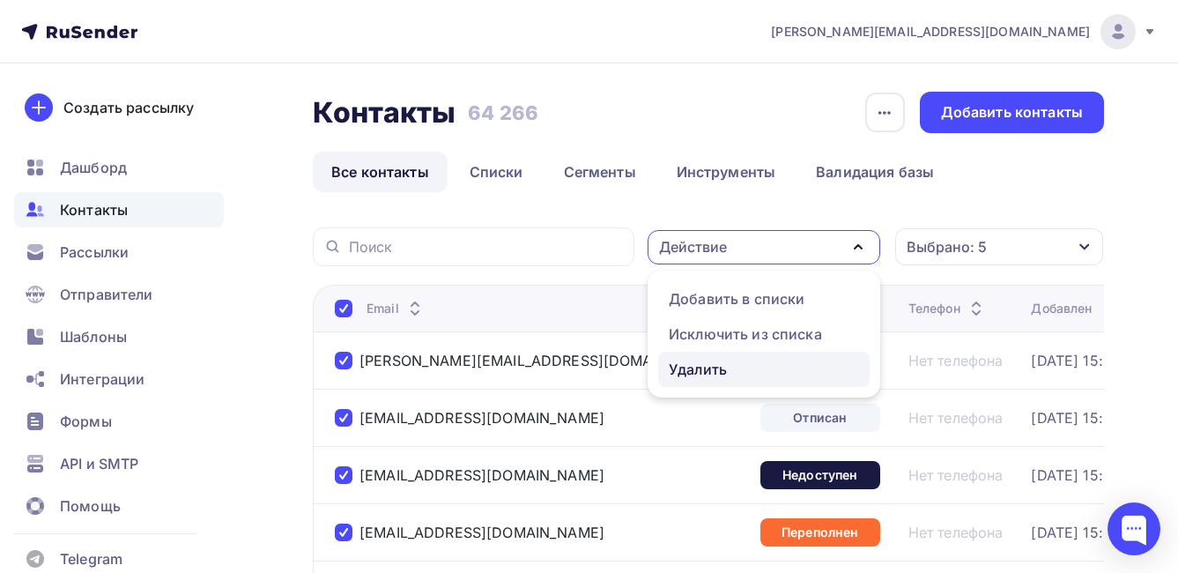
click at [722, 368] on div "Удалить" at bounding box center [698, 369] width 58 height 21
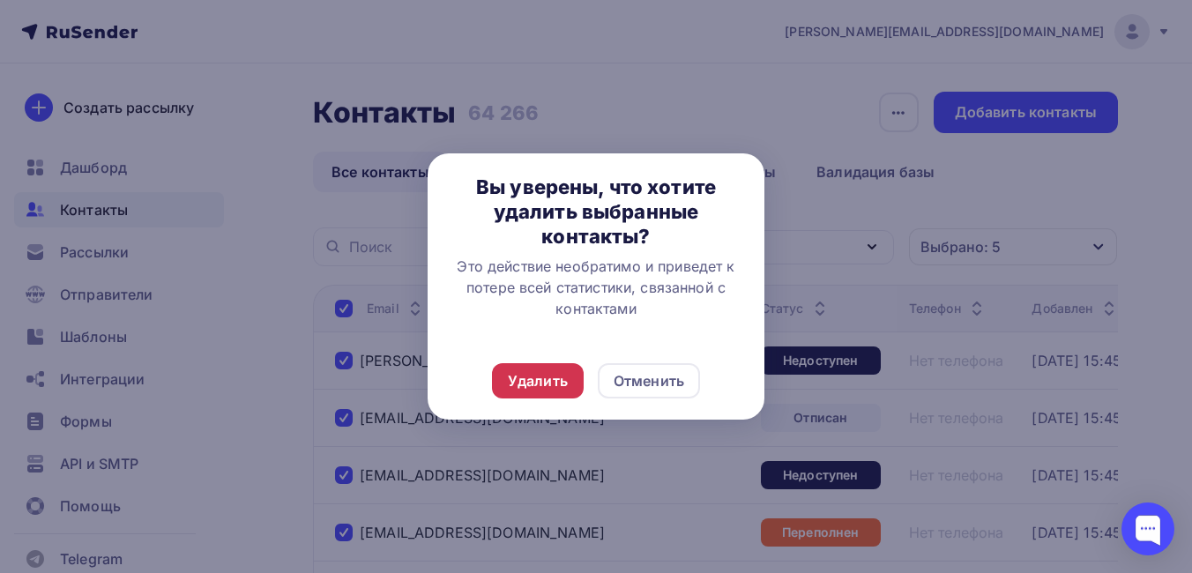
click at [522, 376] on div "Удалить" at bounding box center [538, 380] width 60 height 21
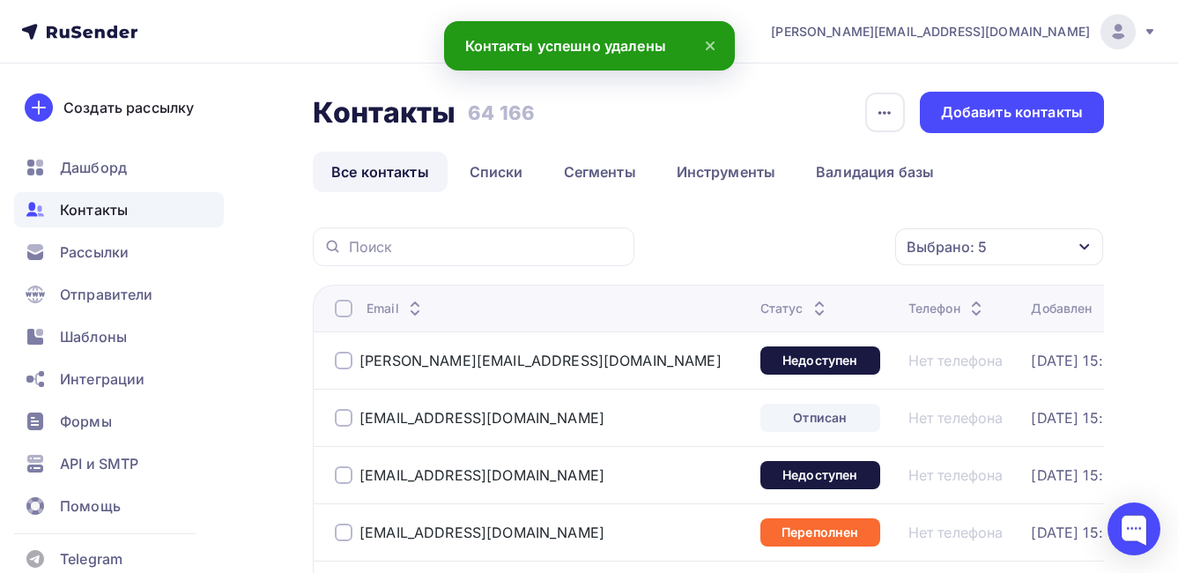
click at [345, 312] on div at bounding box center [344, 309] width 18 height 18
click at [343, 315] on div at bounding box center [344, 309] width 18 height 18
click at [767, 239] on div "Действие" at bounding box center [764, 247] width 233 height 34
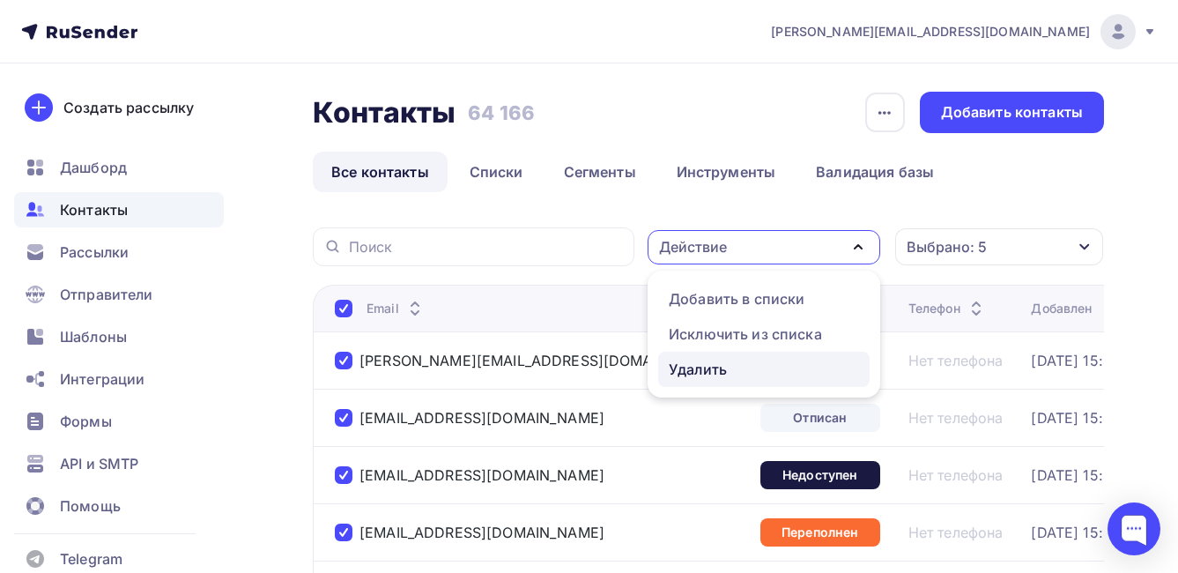
click at [717, 376] on div "Удалить" at bounding box center [698, 369] width 58 height 21
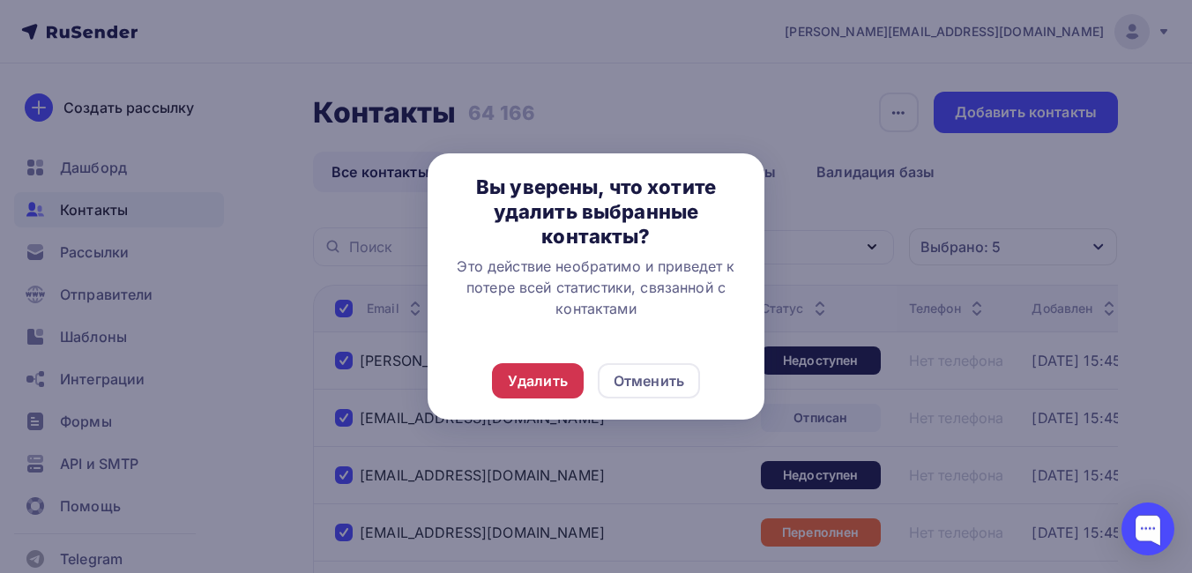
click at [529, 383] on div "Удалить" at bounding box center [538, 380] width 60 height 21
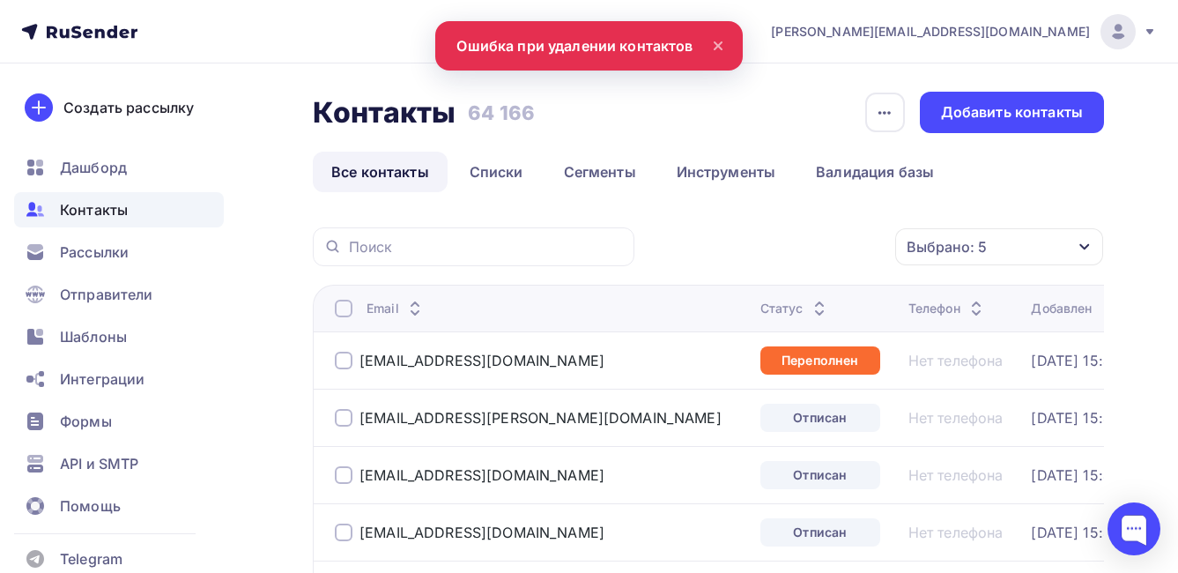
click at [344, 316] on div at bounding box center [344, 309] width 18 height 18
click at [344, 308] on div at bounding box center [344, 309] width 18 height 18
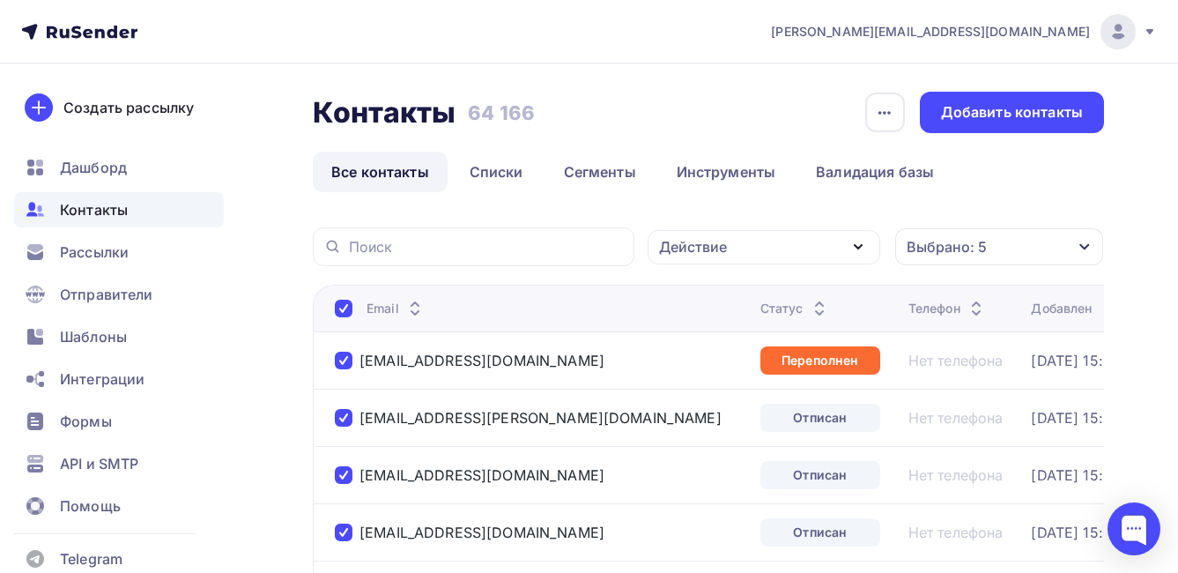
click at [717, 246] on div "Действие" at bounding box center [693, 246] width 68 height 21
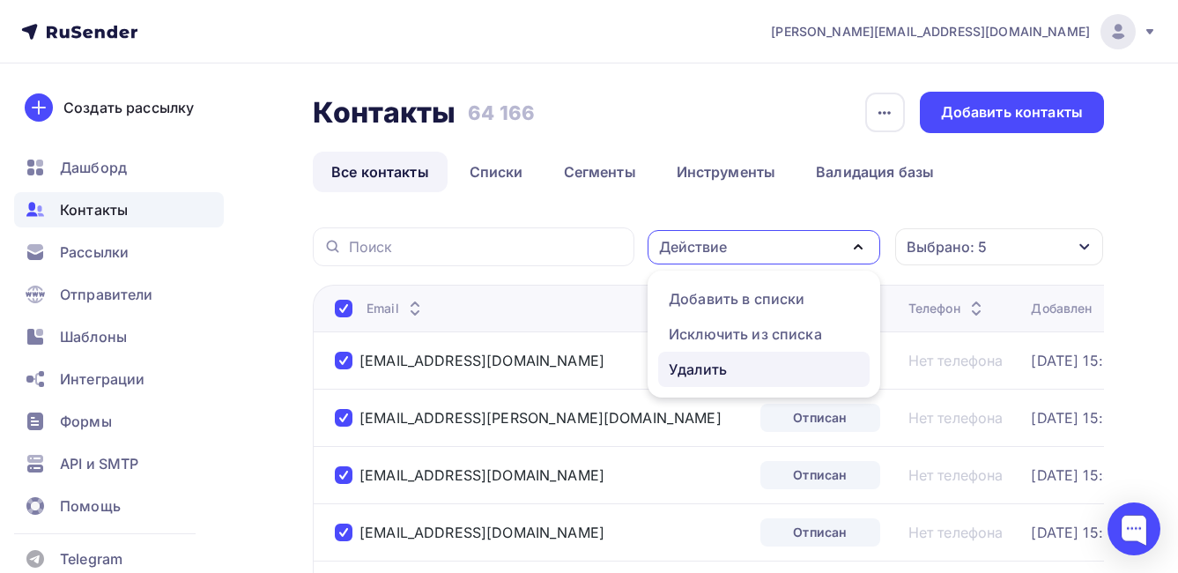
click at [712, 370] on div "Удалить" at bounding box center [698, 369] width 58 height 21
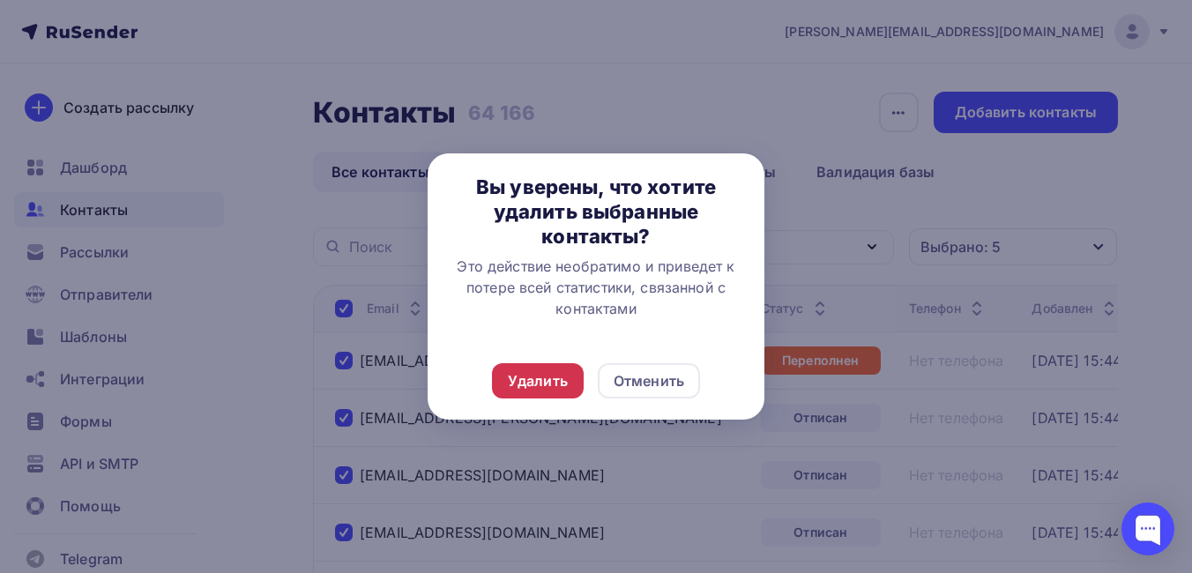
click at [547, 387] on div "Удалить" at bounding box center [538, 380] width 60 height 21
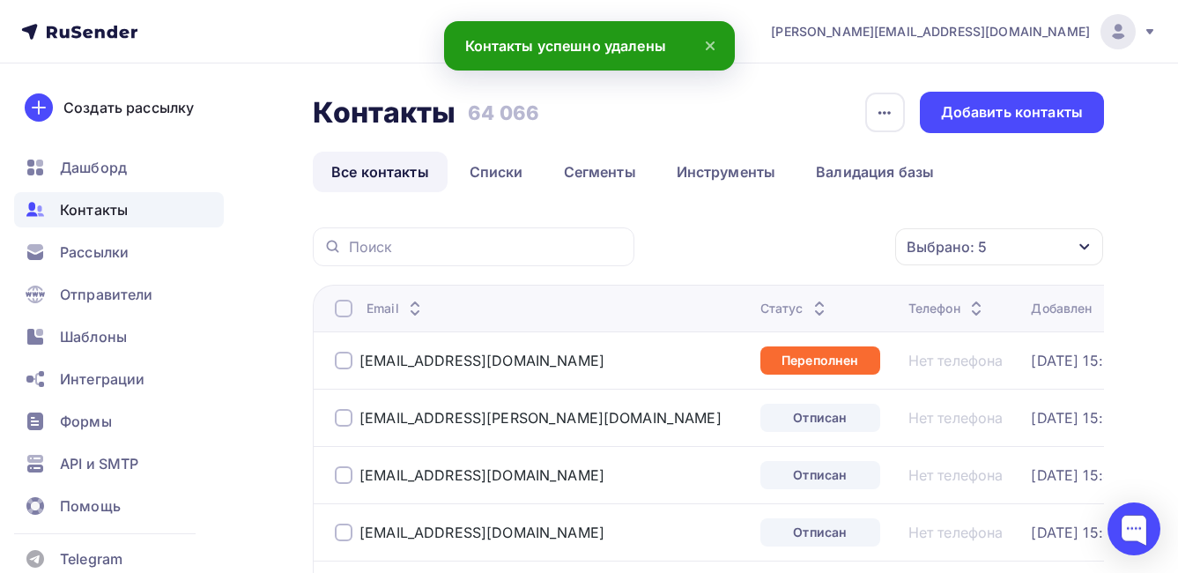
click at [345, 305] on div at bounding box center [344, 309] width 18 height 18
click at [345, 308] on div at bounding box center [344, 309] width 18 height 18
click at [778, 240] on div "Действие" at bounding box center [764, 247] width 233 height 34
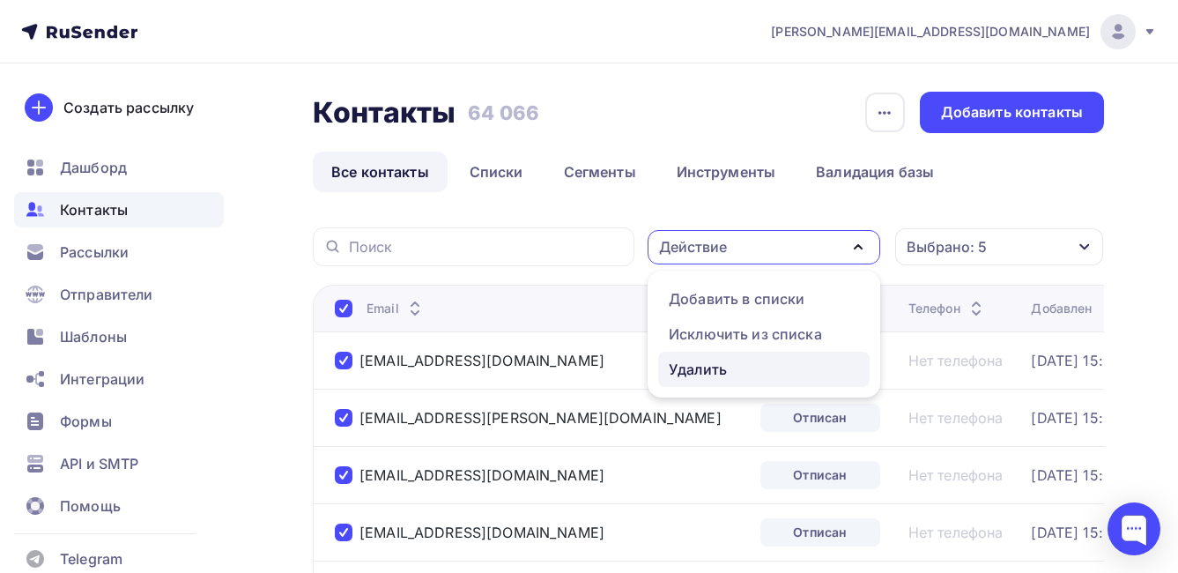
click at [736, 360] on div "Удалить" at bounding box center [764, 369] width 190 height 21
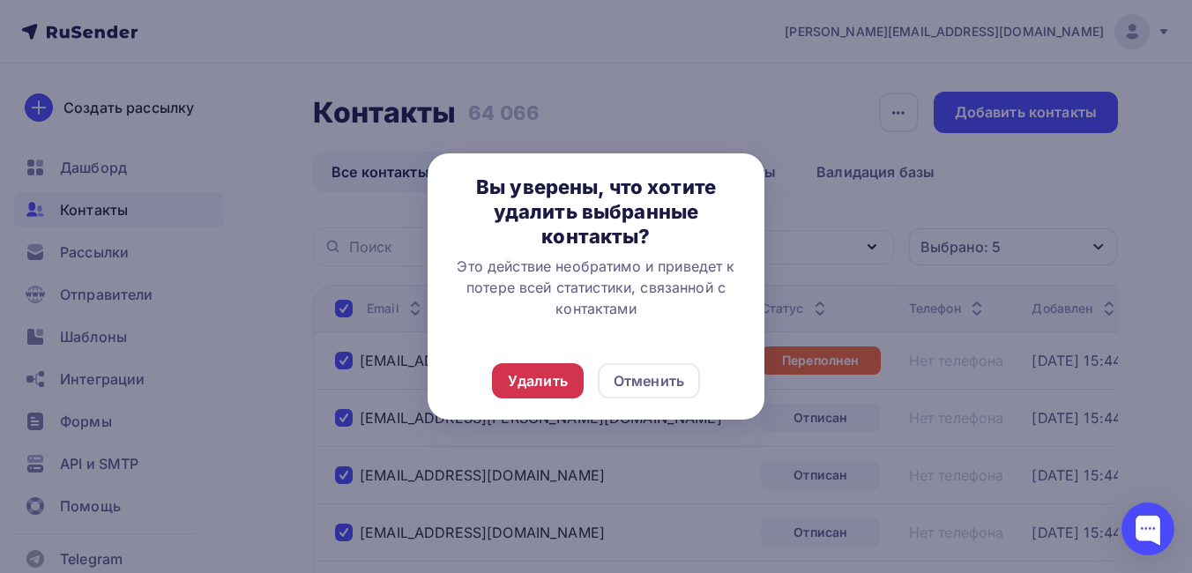
click at [548, 381] on div "Удалить" at bounding box center [538, 380] width 60 height 21
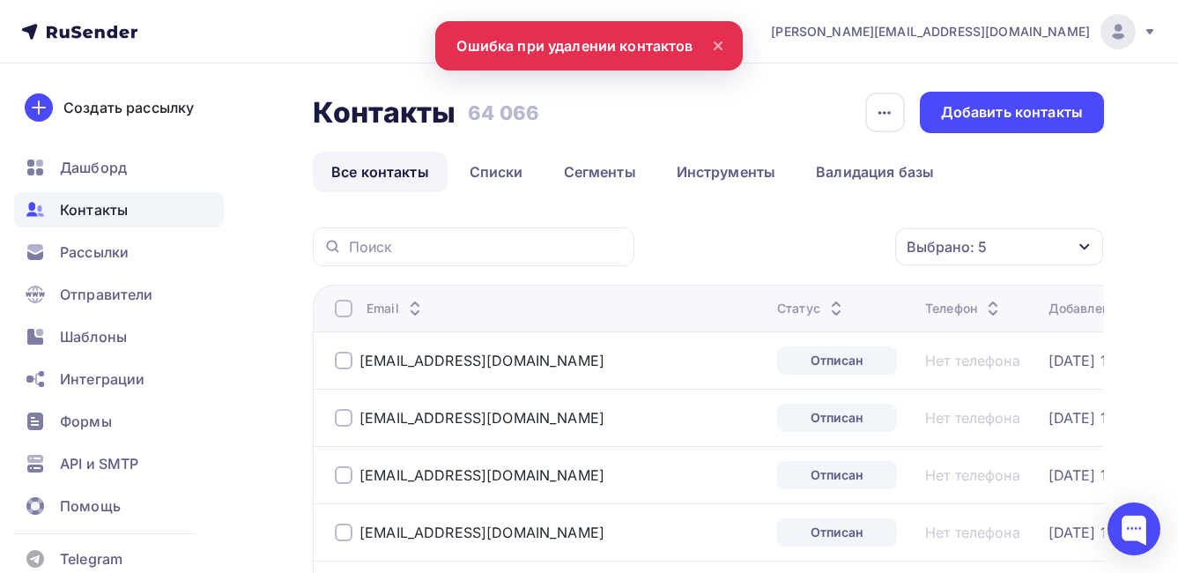
click at [343, 308] on div at bounding box center [344, 309] width 18 height 18
click at [737, 249] on div "Действие" at bounding box center [764, 247] width 233 height 34
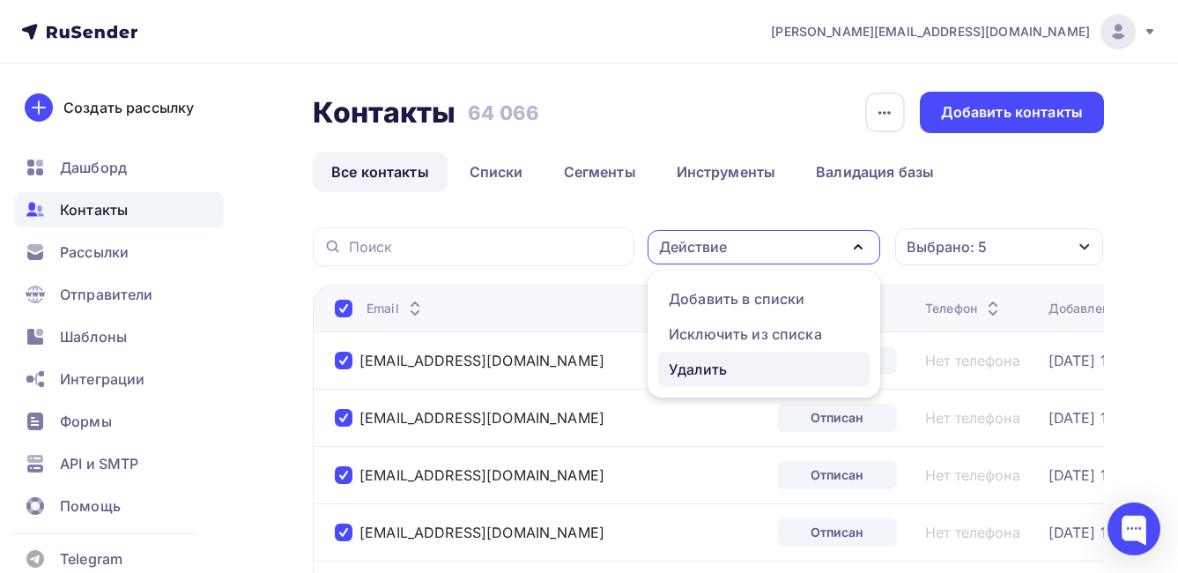
click at [716, 378] on div "Удалить" at bounding box center [698, 369] width 58 height 21
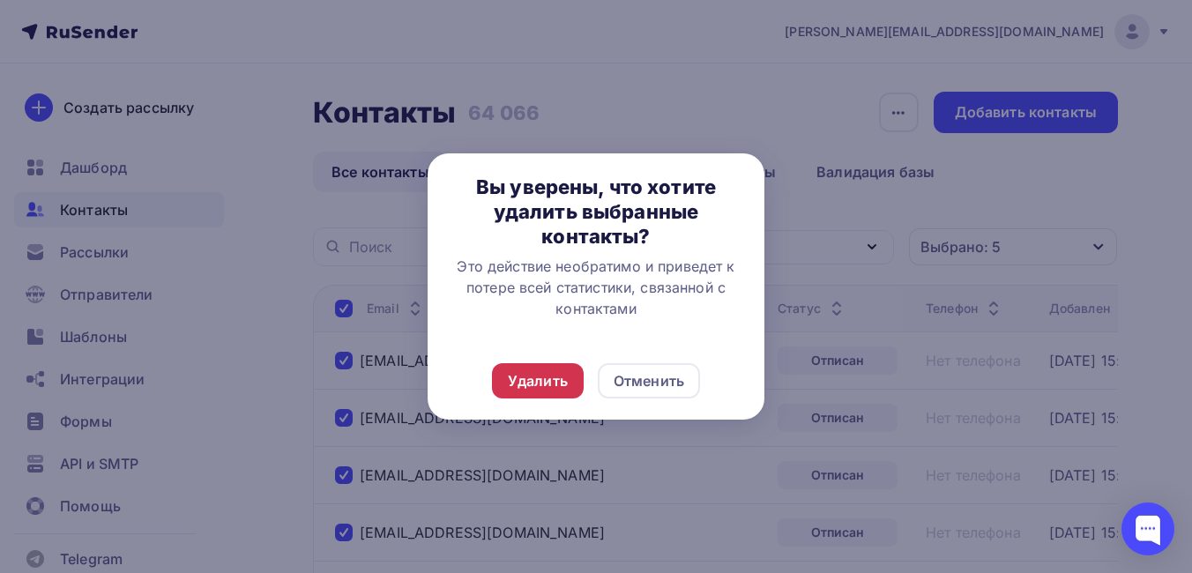
click at [539, 380] on div "Удалить" at bounding box center [538, 380] width 60 height 21
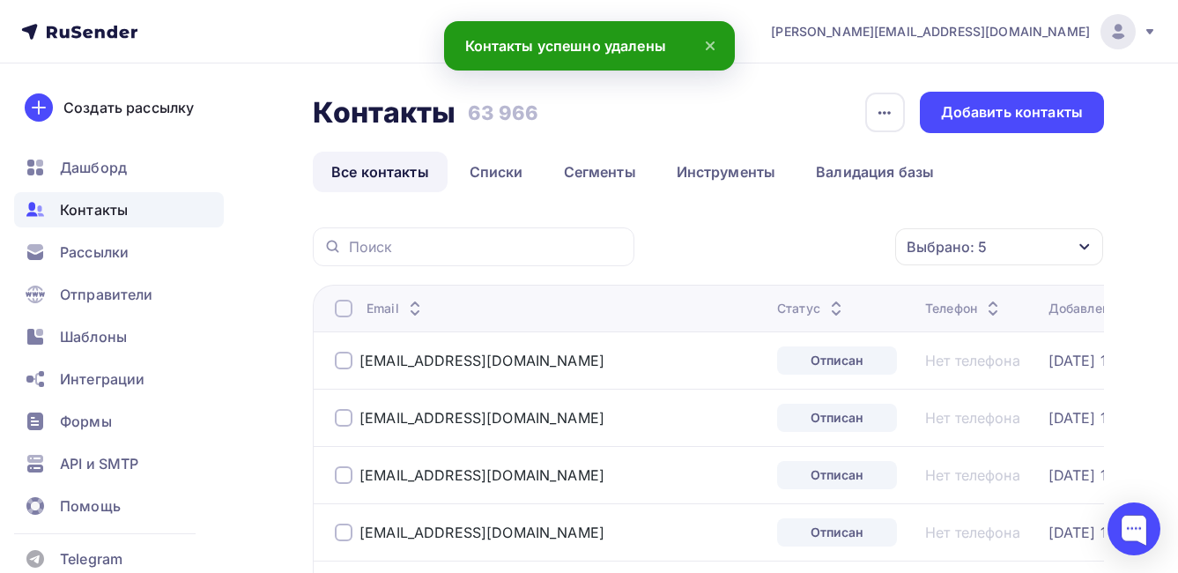
click at [352, 313] on div at bounding box center [344, 309] width 18 height 18
click at [347, 310] on div at bounding box center [344, 309] width 18 height 18
click at [776, 239] on div "Действие" at bounding box center [764, 247] width 233 height 34
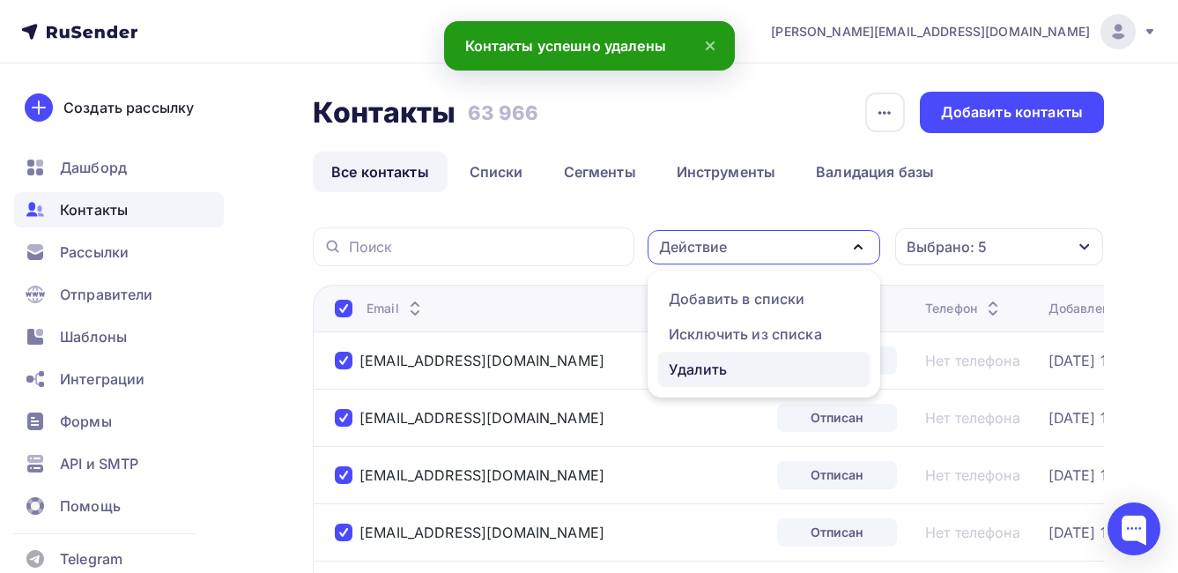
click at [713, 367] on div "Удалить" at bounding box center [698, 369] width 58 height 21
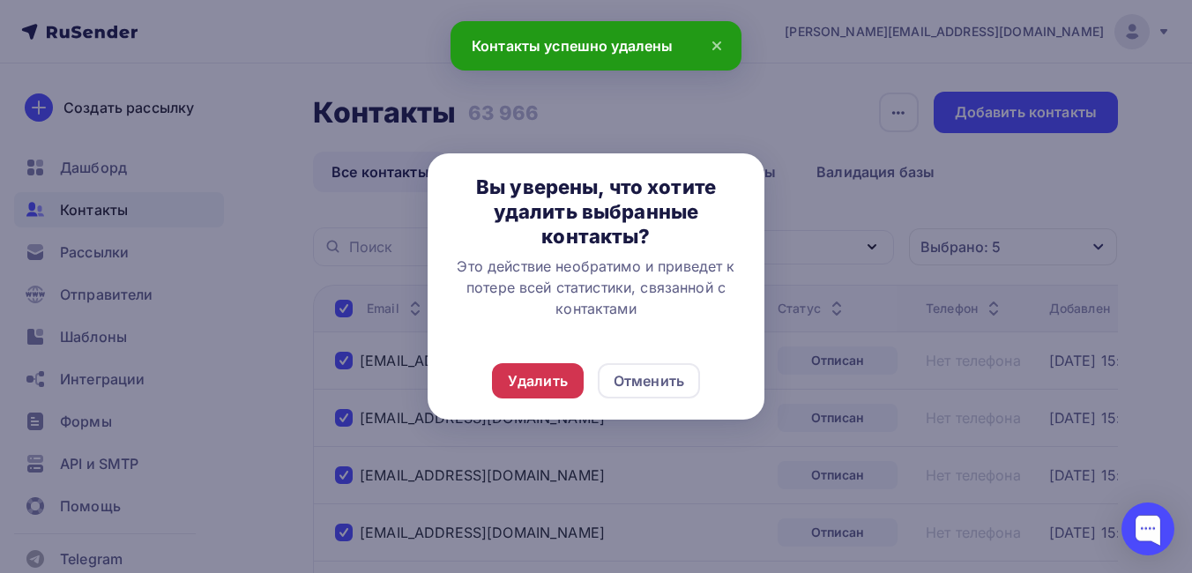
click at [532, 380] on div "Удалить" at bounding box center [538, 380] width 60 height 21
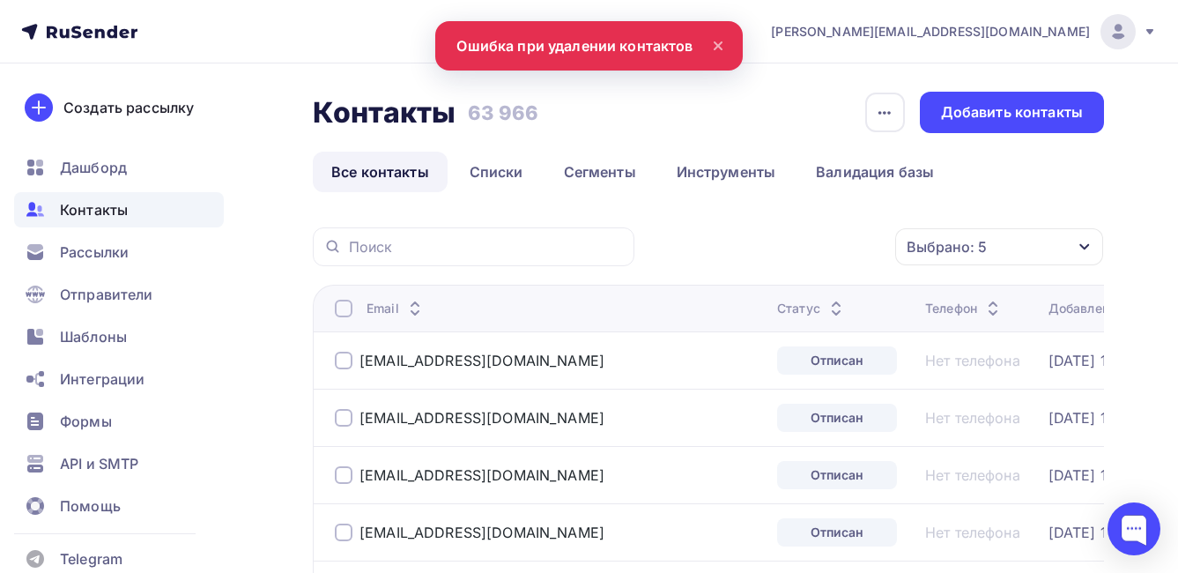
click at [342, 308] on div at bounding box center [344, 309] width 18 height 18
click at [763, 249] on div "Действие" at bounding box center [764, 247] width 233 height 34
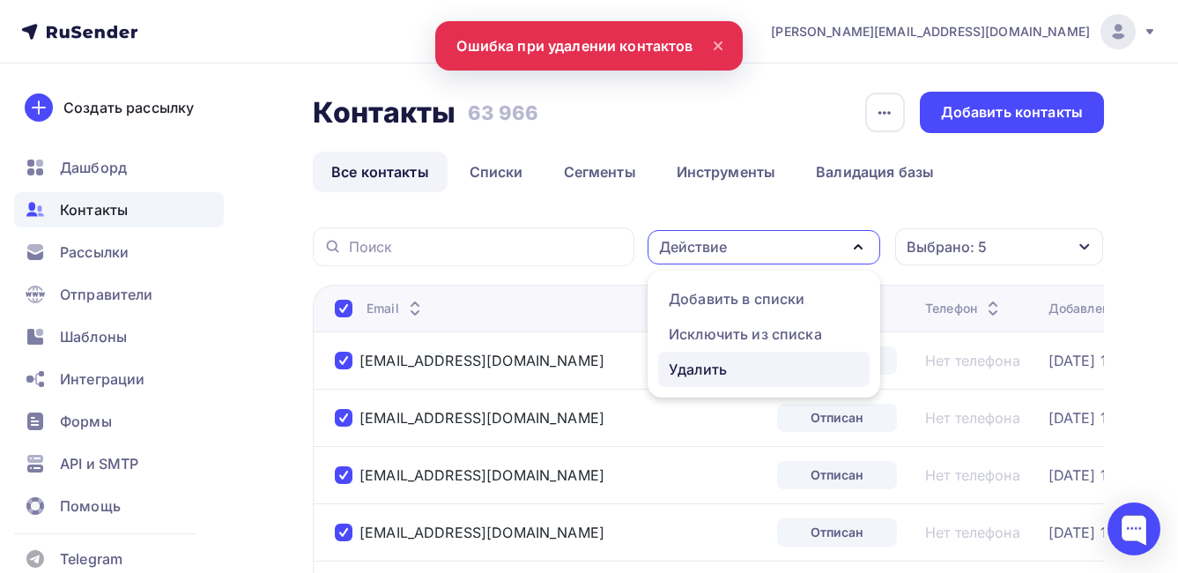
click at [695, 368] on div "Удалить" at bounding box center [698, 369] width 58 height 21
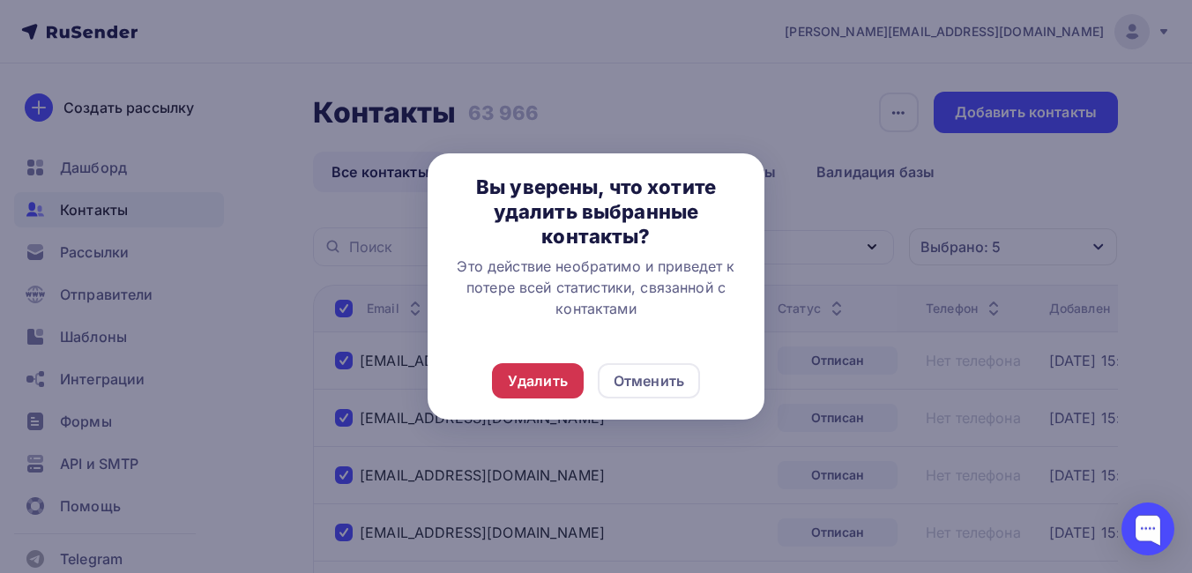
click at [555, 381] on div "Удалить" at bounding box center [538, 380] width 60 height 21
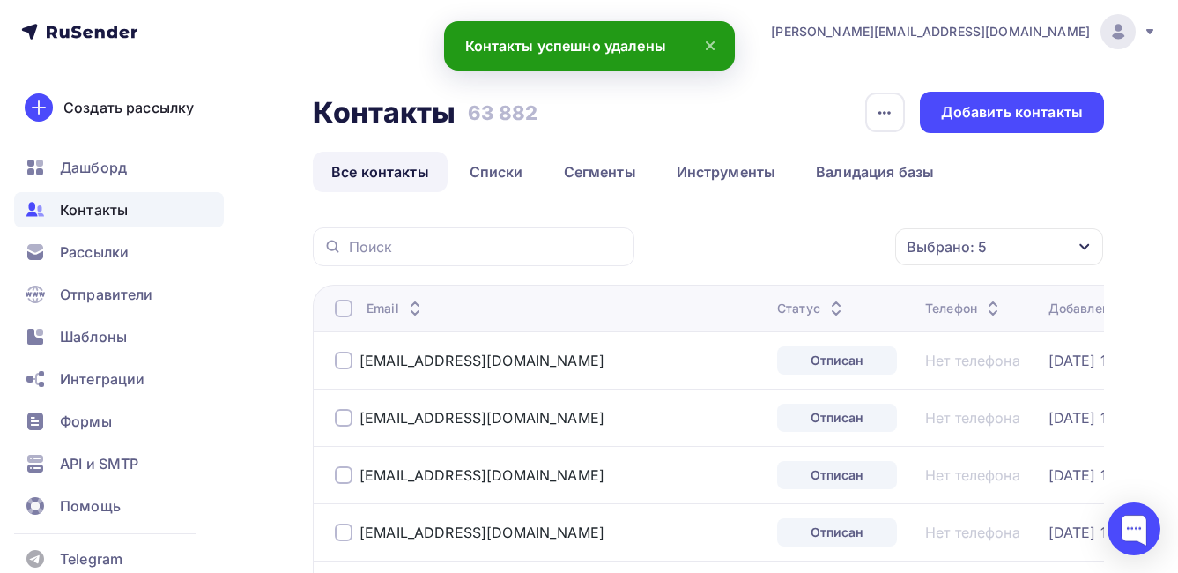
click at [348, 309] on div at bounding box center [344, 309] width 18 height 18
click at [764, 248] on div "Действие" at bounding box center [764, 247] width 233 height 34
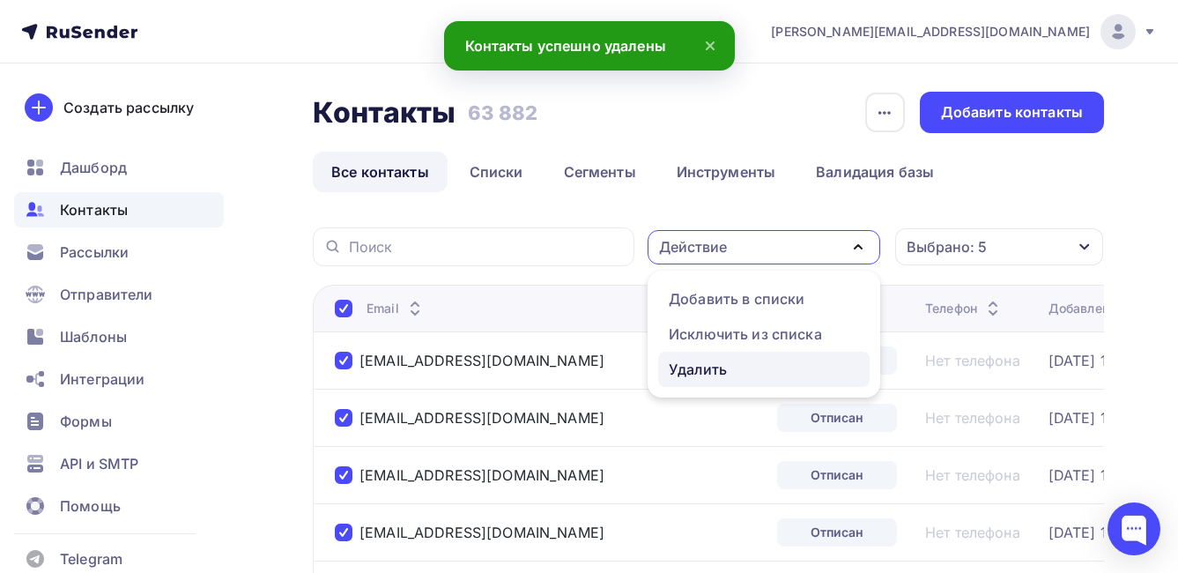
click at [745, 363] on div "Удалить" at bounding box center [764, 369] width 190 height 21
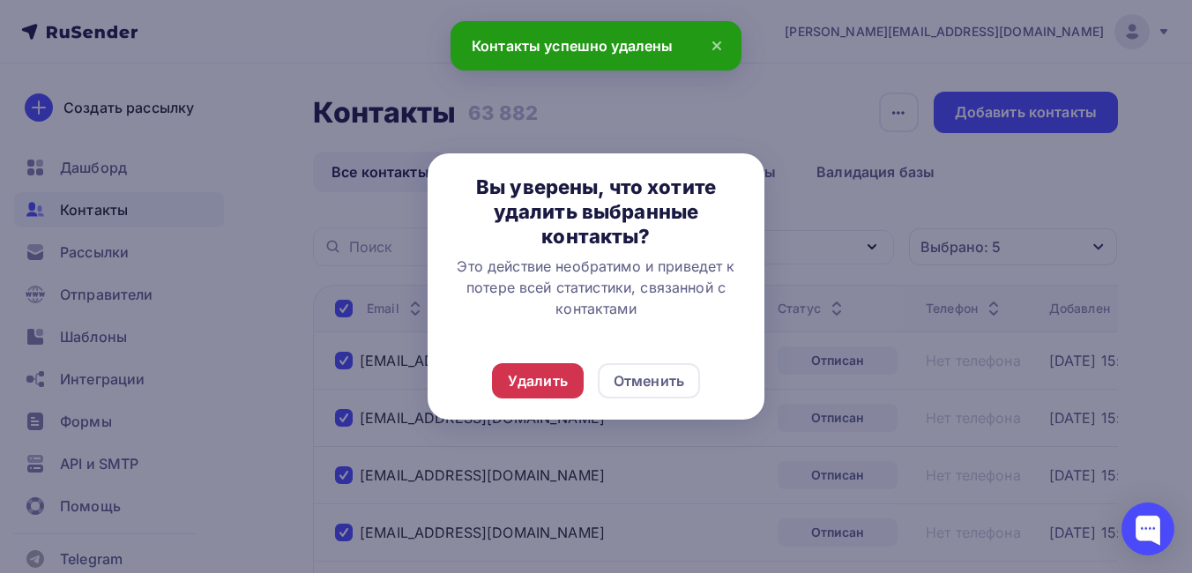
click at [561, 378] on div "Удалить" at bounding box center [538, 380] width 60 height 21
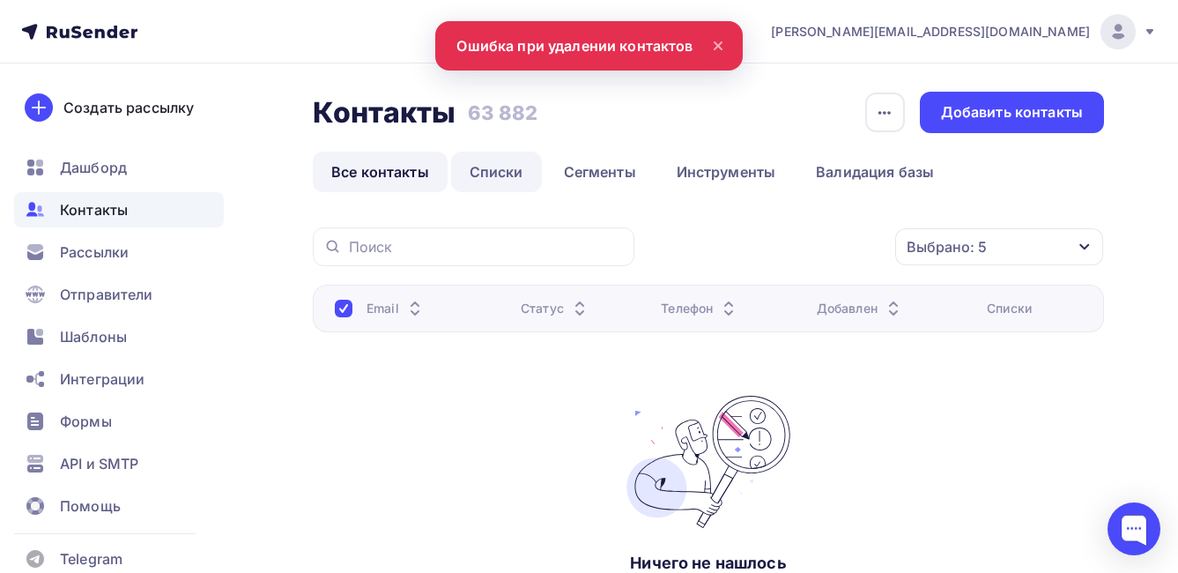
click at [493, 172] on link "Списки" at bounding box center [496, 172] width 91 height 41
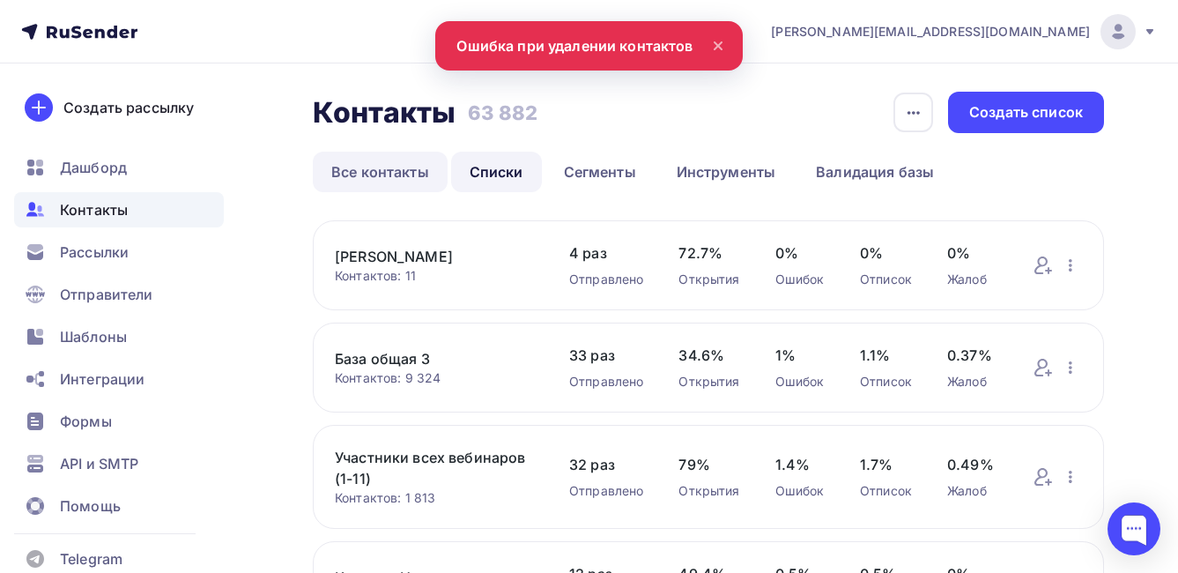
click at [393, 167] on link "Все контакты" at bounding box center [380, 172] width 135 height 41
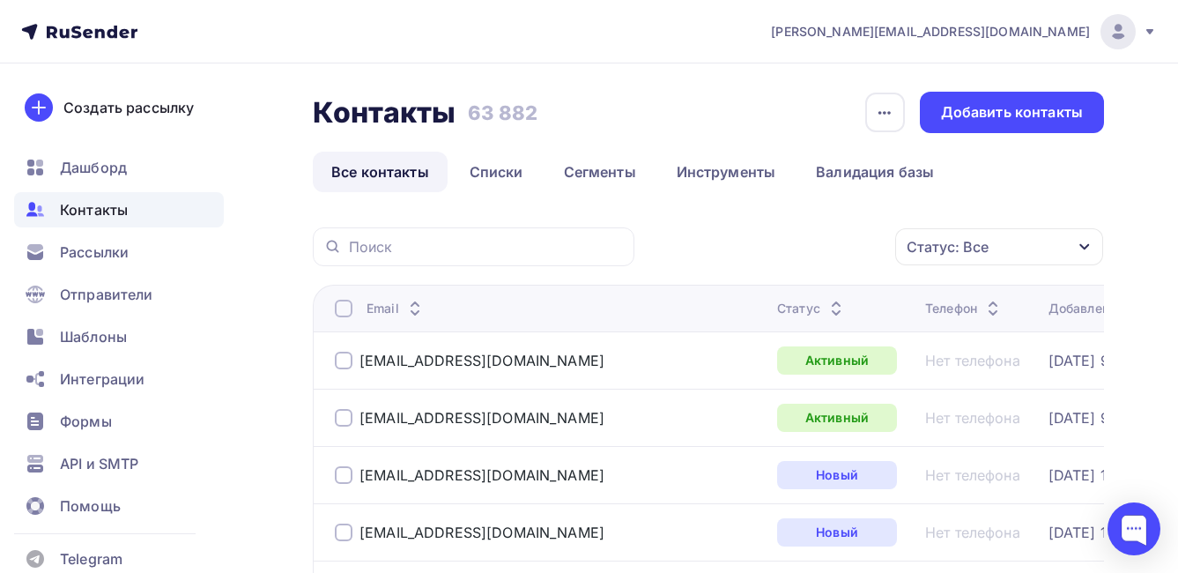
click at [78, 29] on icon at bounding box center [79, 31] width 116 height 21
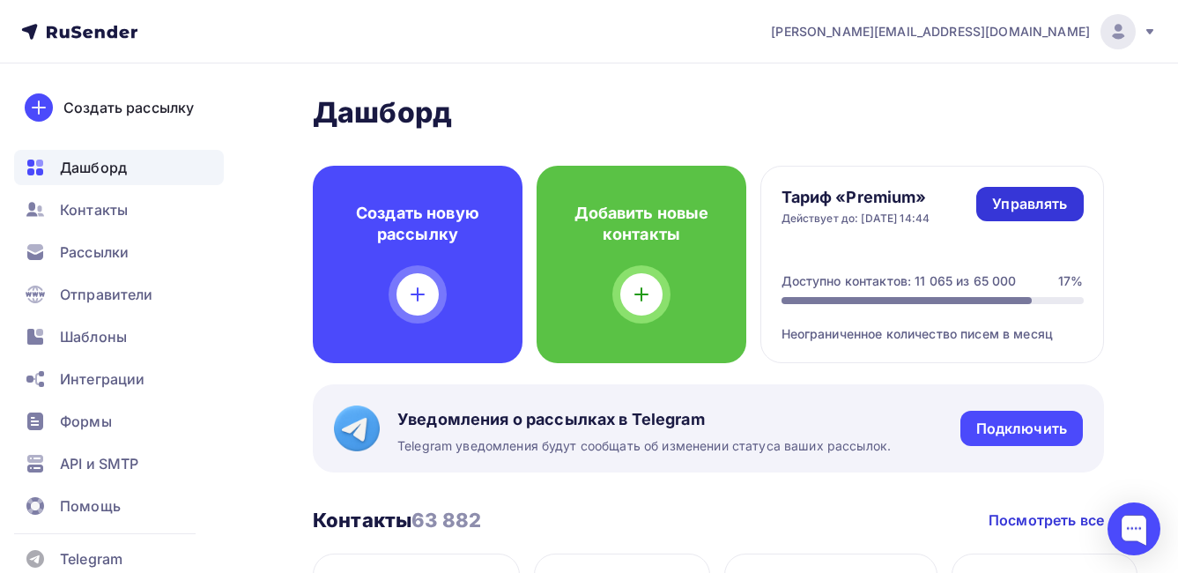
click at [1039, 204] on div "Управлять" at bounding box center [1029, 204] width 75 height 20
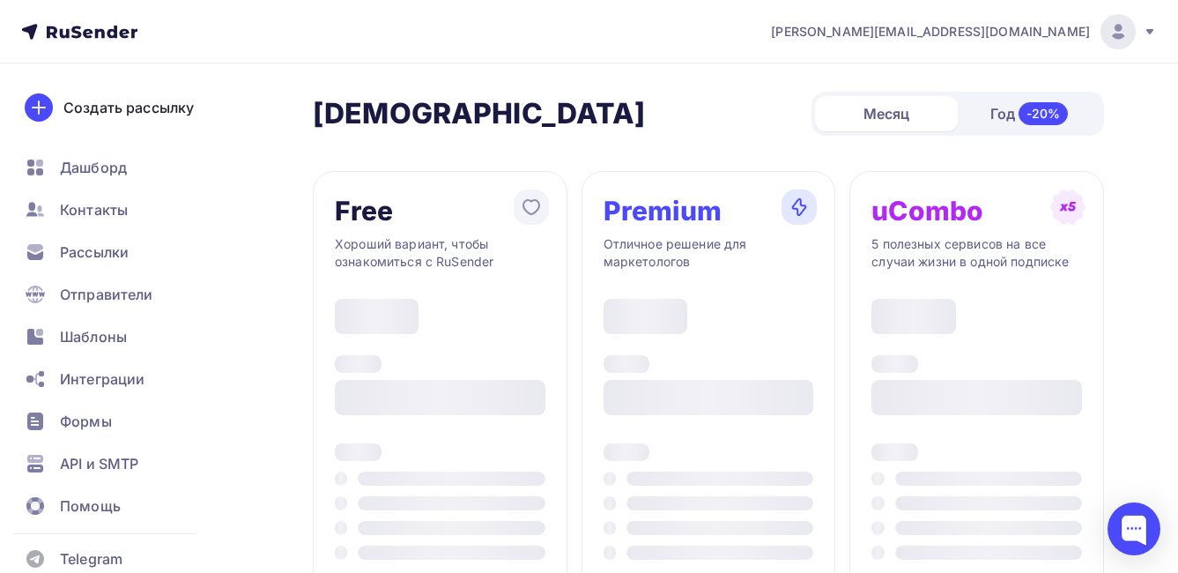
type input "500"
type input "100"
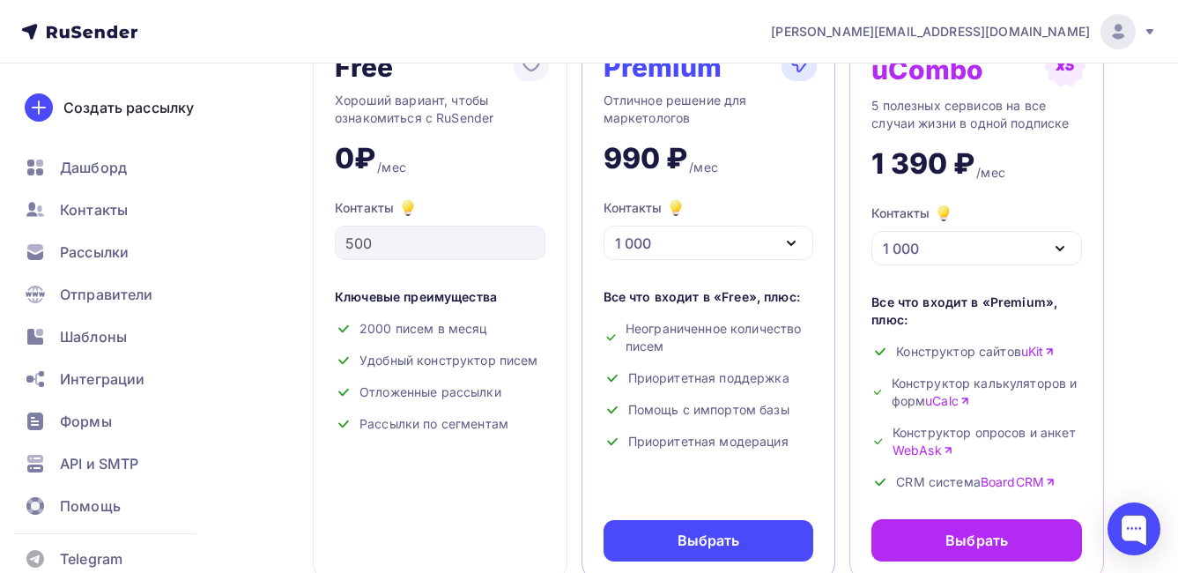
scroll to position [176, 0]
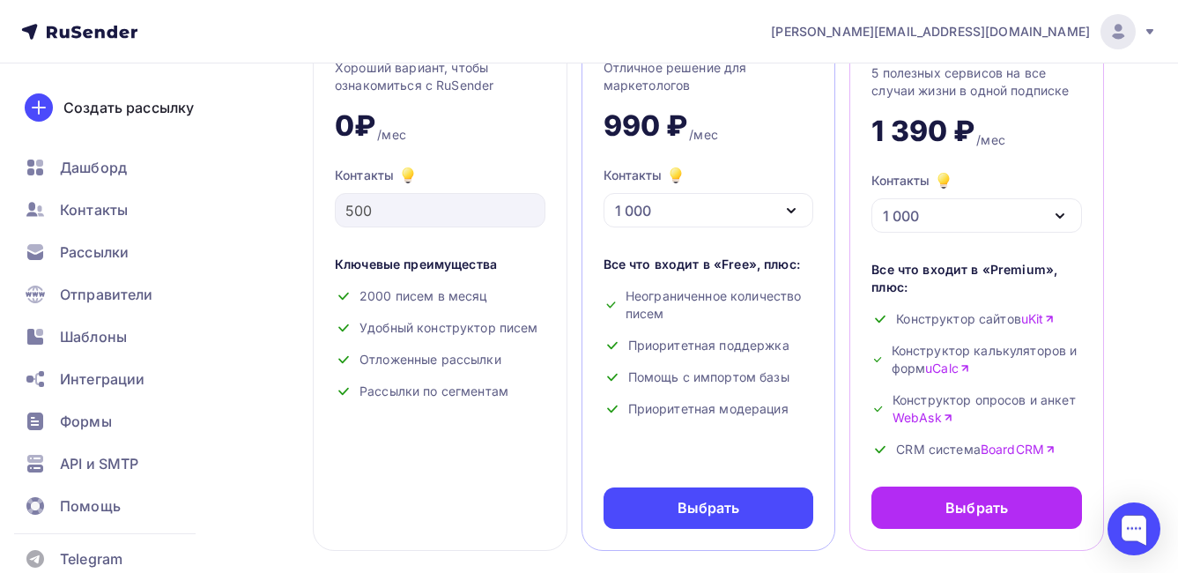
click at [705, 197] on div "1 000" at bounding box center [709, 210] width 211 height 34
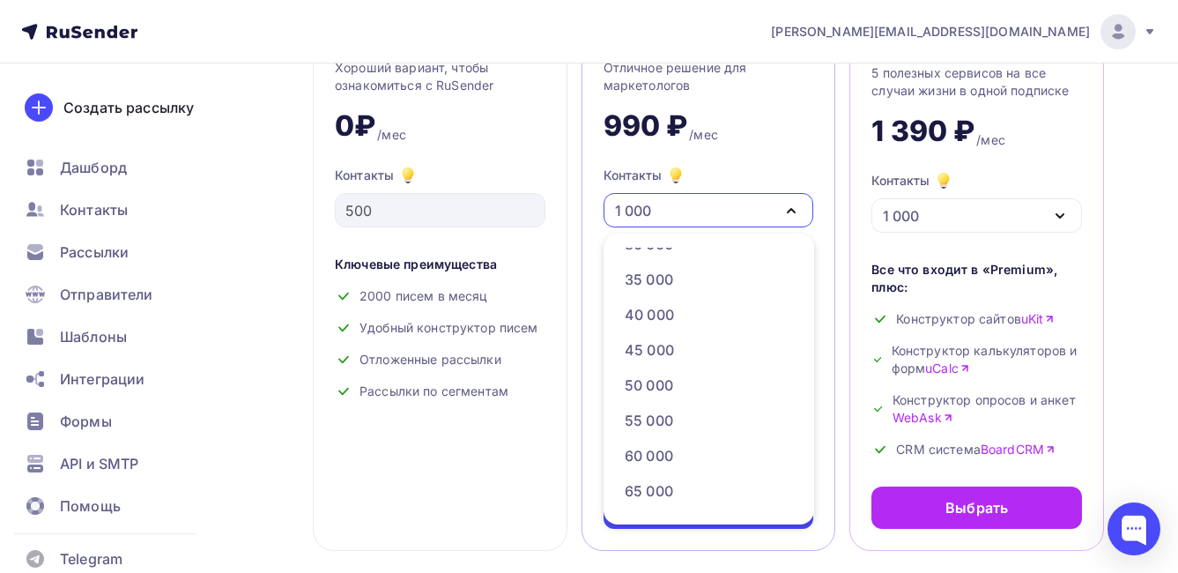
scroll to position [441, 0]
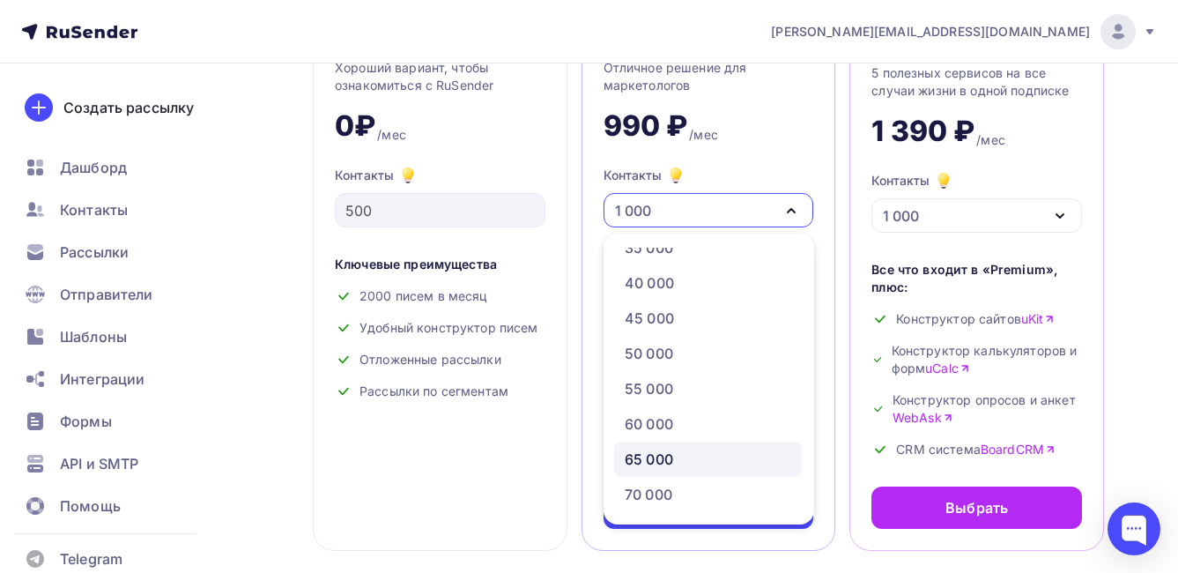
click at [692, 457] on div "65 000" at bounding box center [708, 459] width 167 height 21
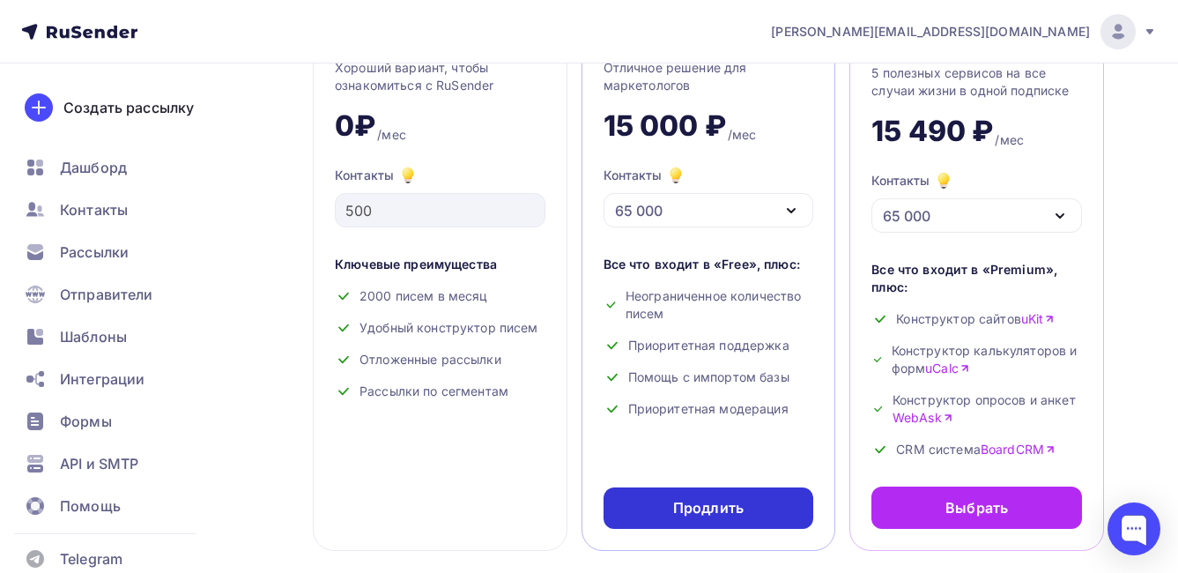
click at [698, 513] on div "Продлить" at bounding box center [708, 508] width 71 height 20
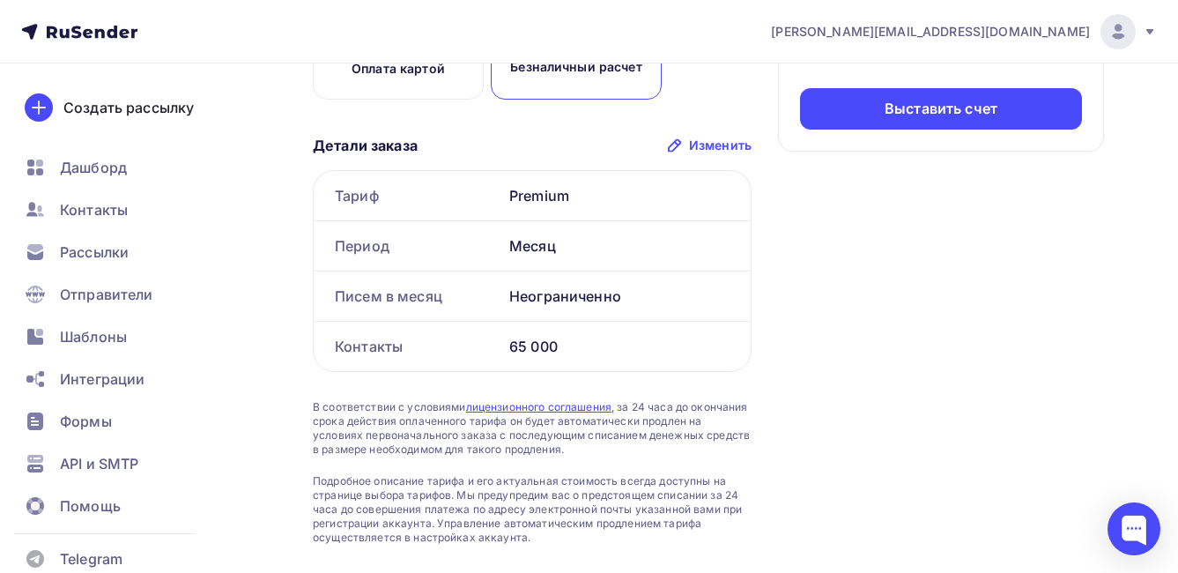
scroll to position [88, 0]
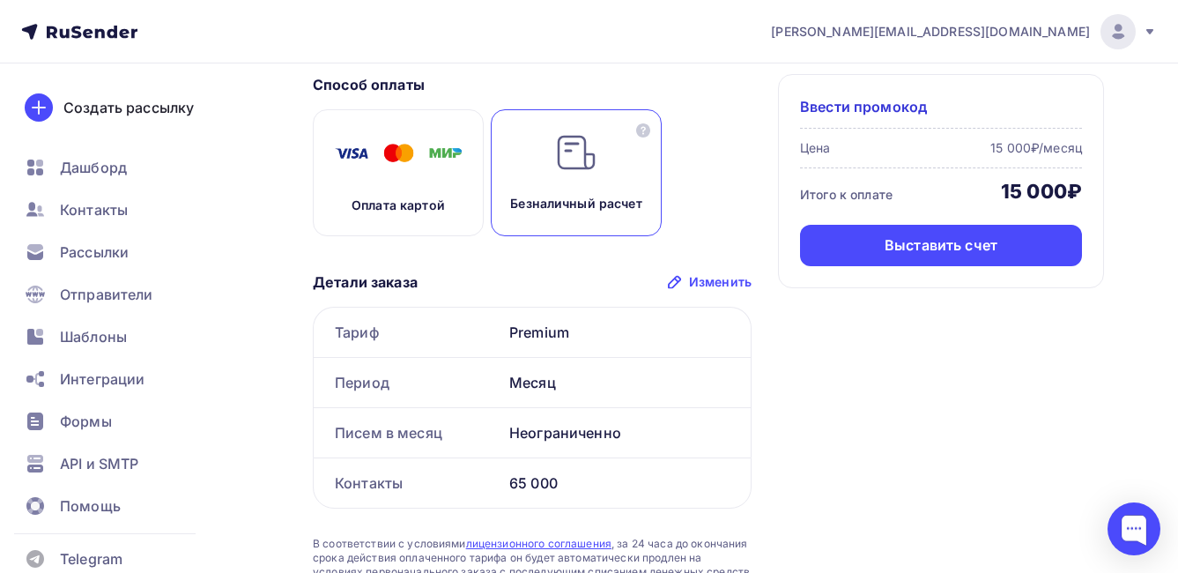
click at [390, 170] on img at bounding box center [398, 153] width 141 height 44
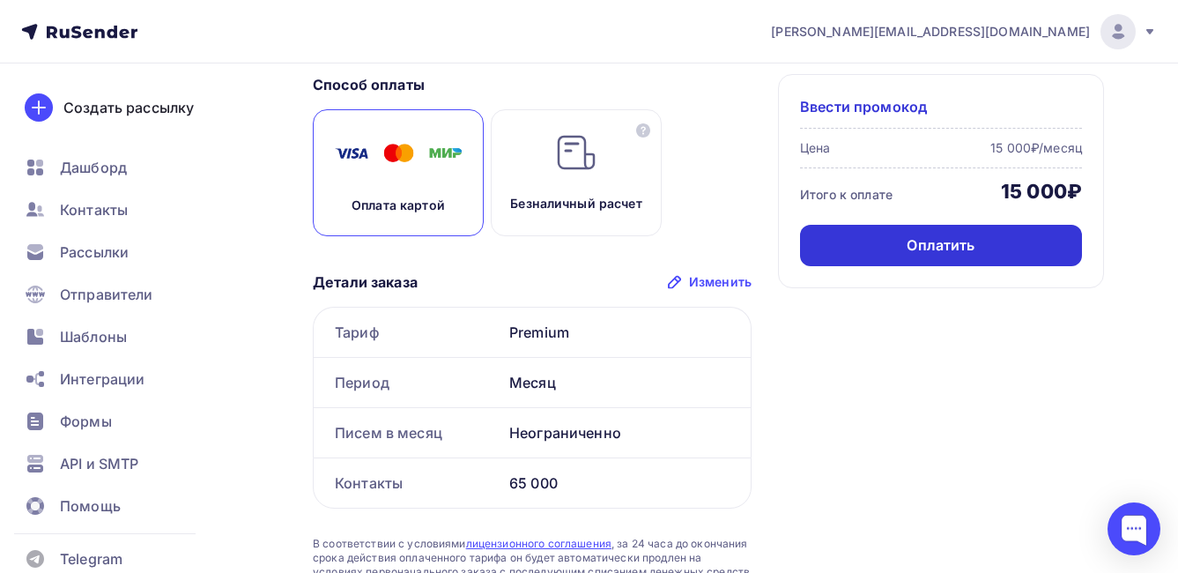
click at [992, 251] on div "Оплатить" at bounding box center [941, 245] width 282 height 41
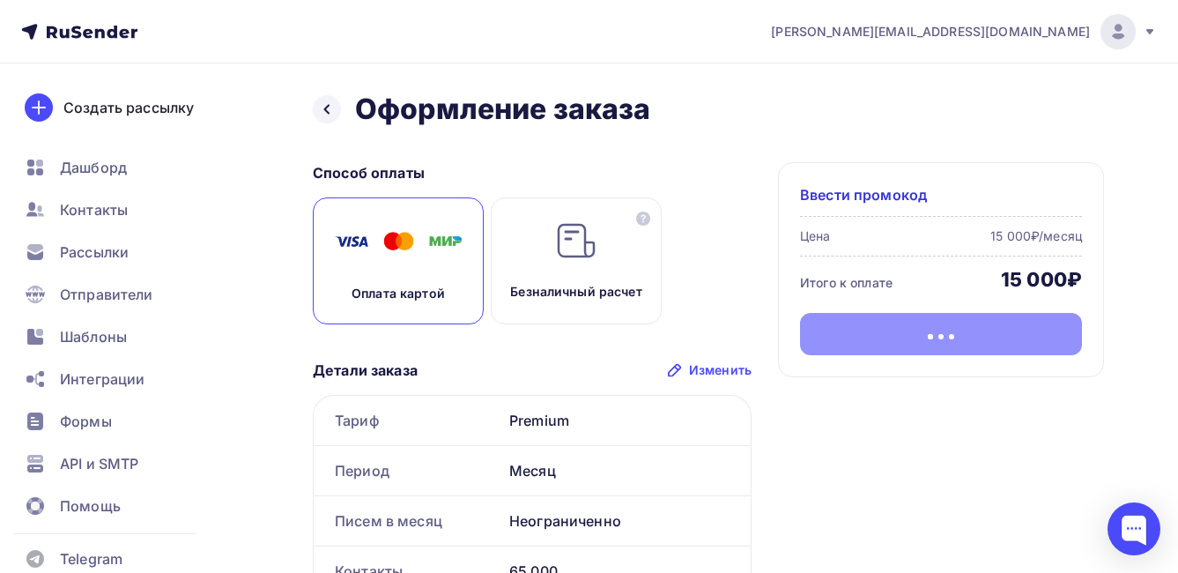
click at [602, 258] on div "Безналичный расчет" at bounding box center [576, 260] width 171 height 127
click at [424, 245] on img at bounding box center [398, 241] width 141 height 44
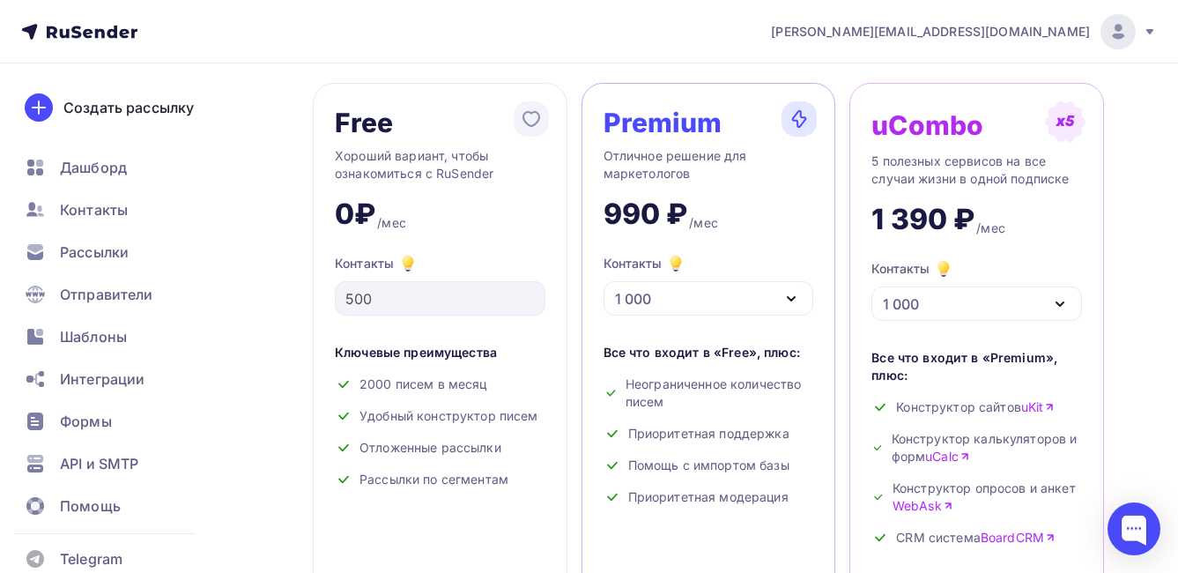
click at [667, 298] on div "1 000" at bounding box center [709, 298] width 211 height 34
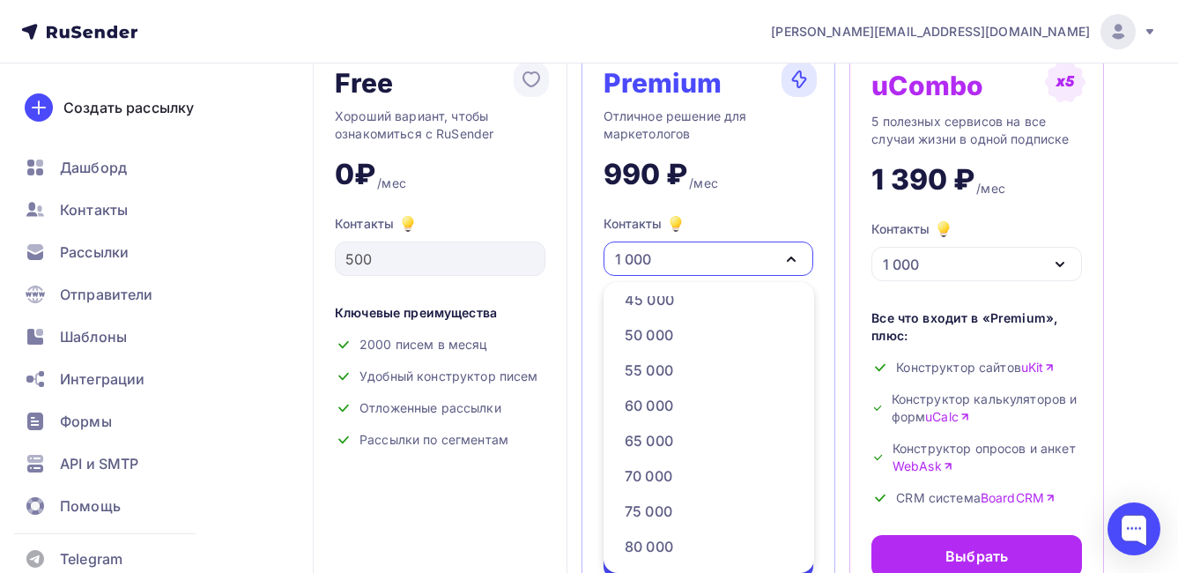
scroll to position [529, 0]
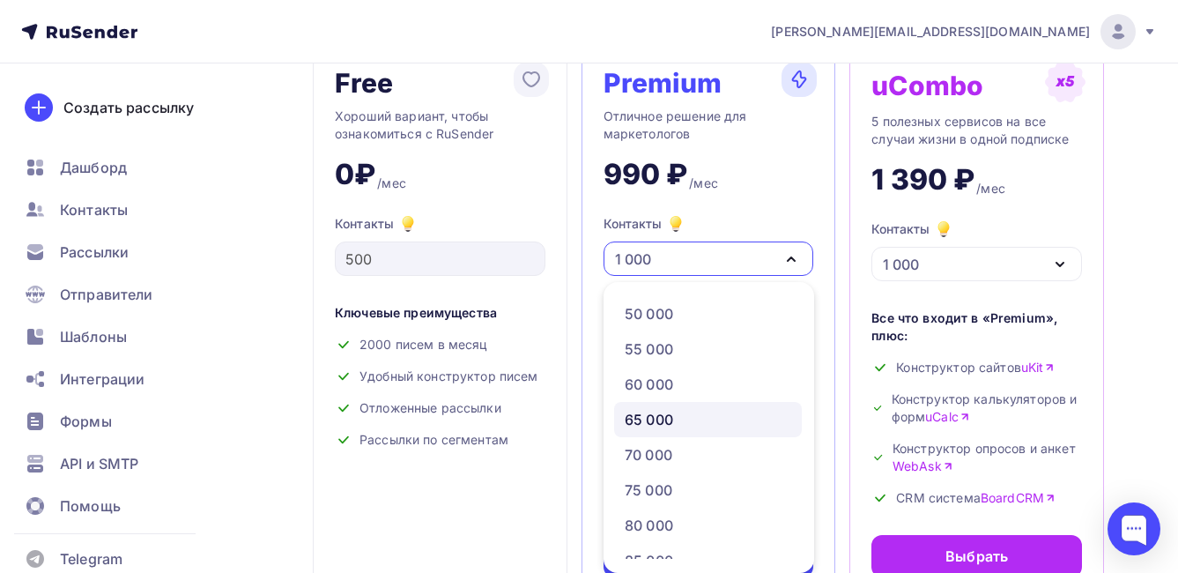
click at [665, 413] on div "65 000" at bounding box center [649, 419] width 48 height 21
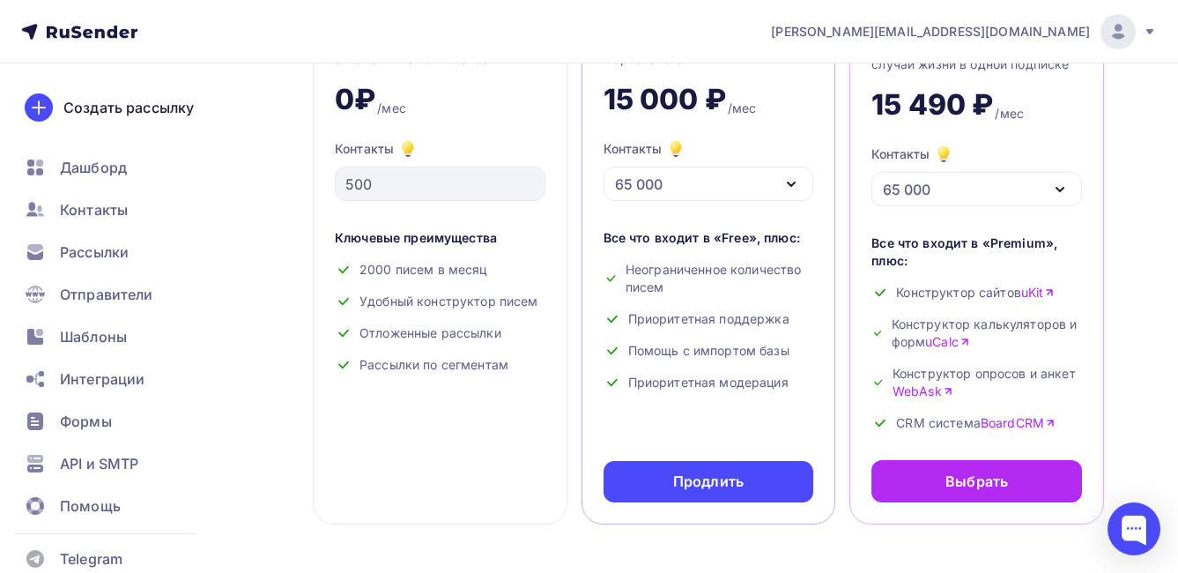
scroll to position [216, 0]
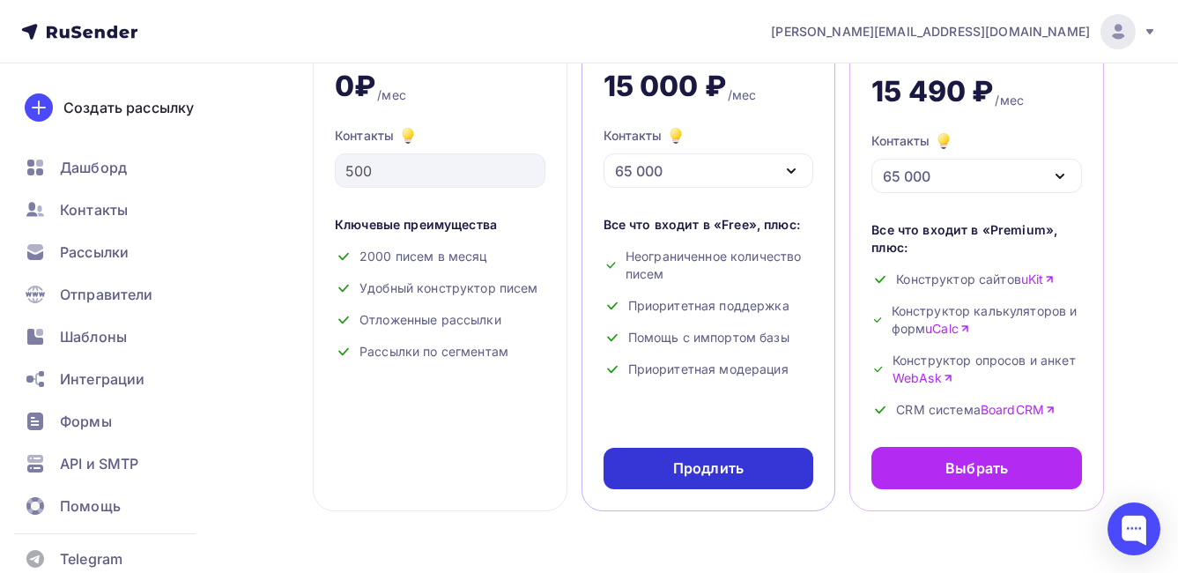
click at [769, 466] on div "Продлить" at bounding box center [709, 468] width 211 height 41
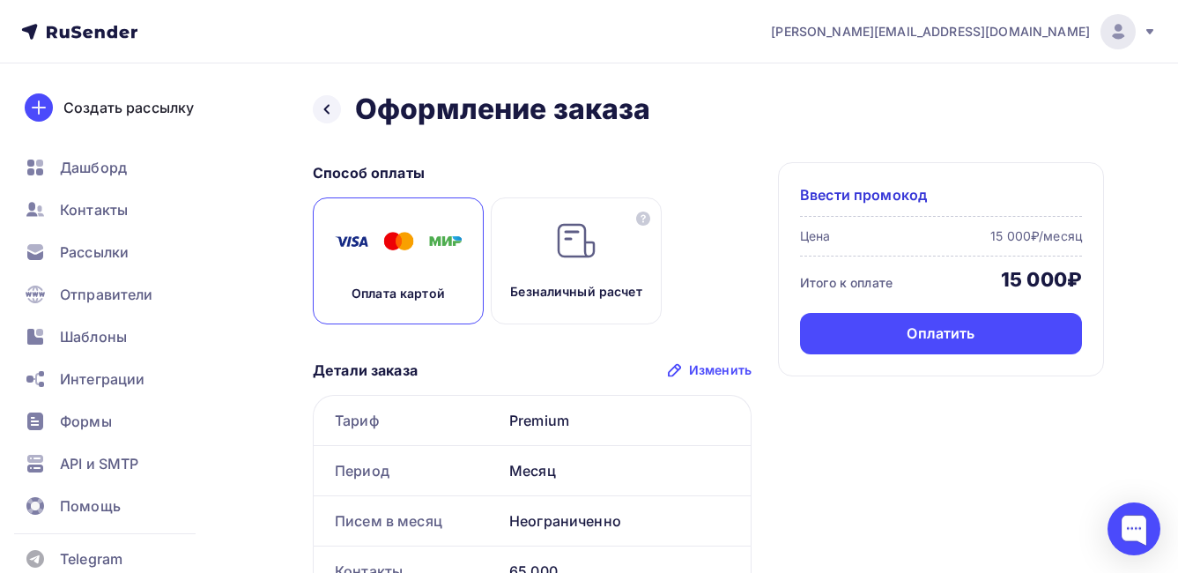
click at [568, 248] on img at bounding box center [576, 240] width 42 height 42
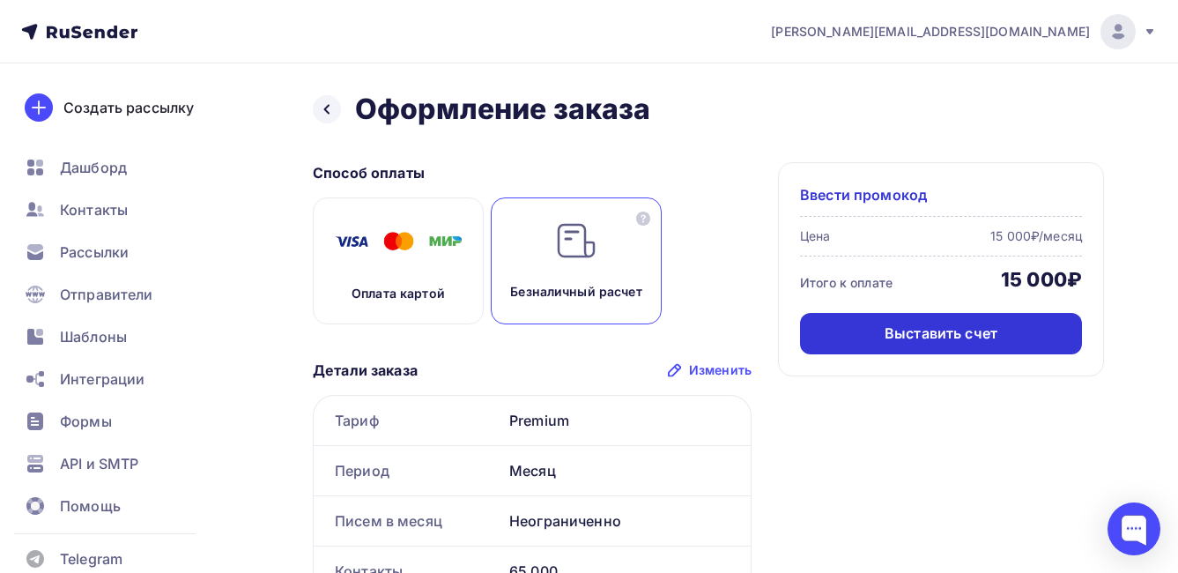
click at [927, 320] on div "Выставить счет" at bounding box center [941, 333] width 282 height 41
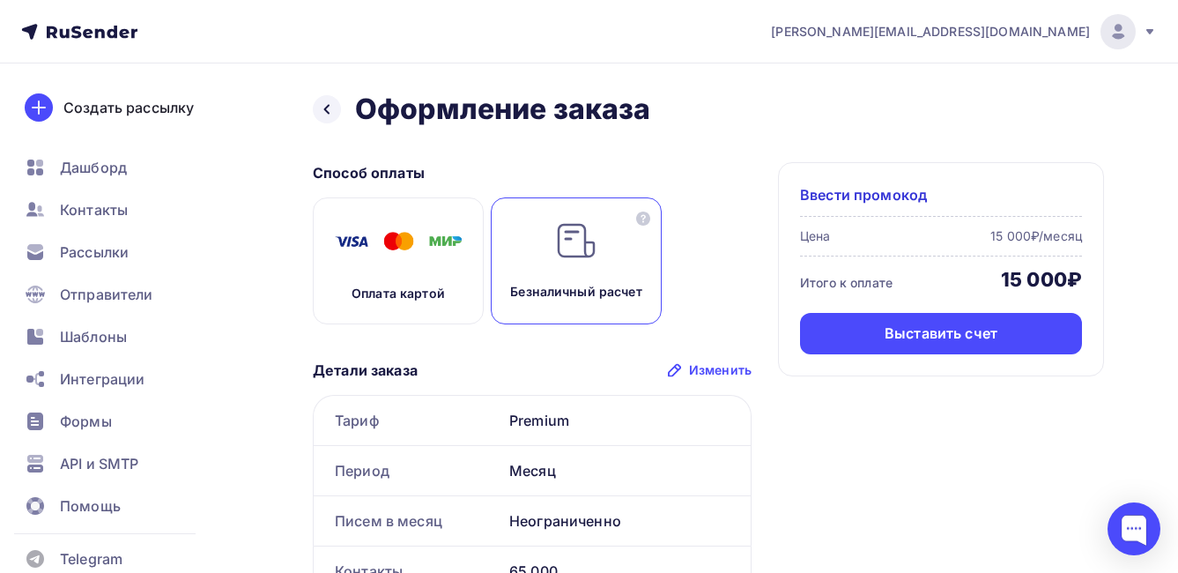
click at [382, 272] on div "Оплата картой" at bounding box center [398, 260] width 171 height 127
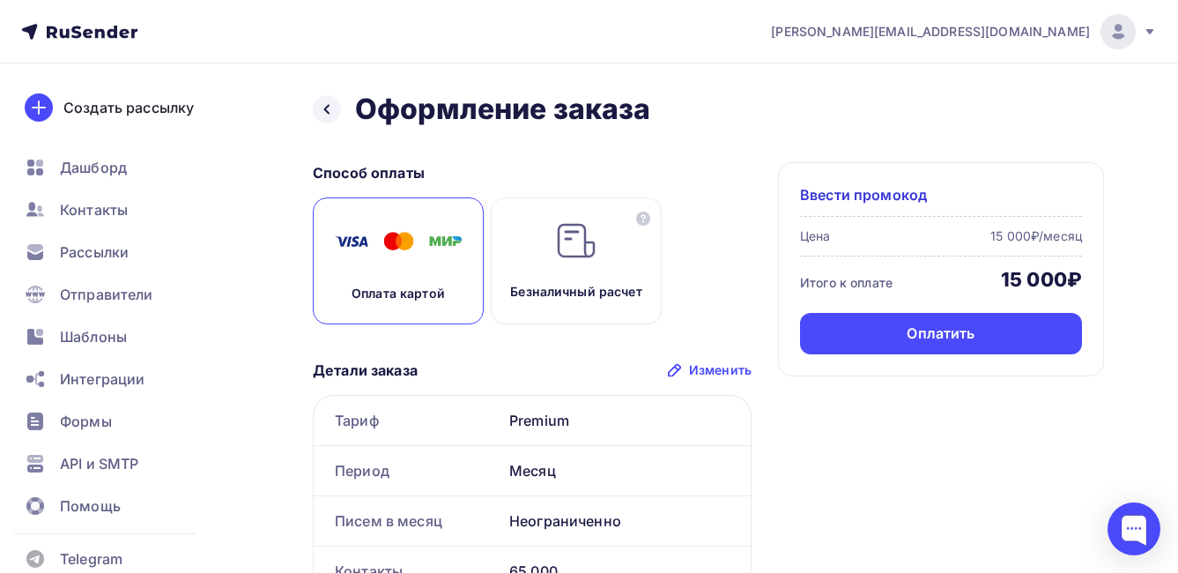
click at [1014, 352] on div "Оплатить" at bounding box center [941, 333] width 282 height 41
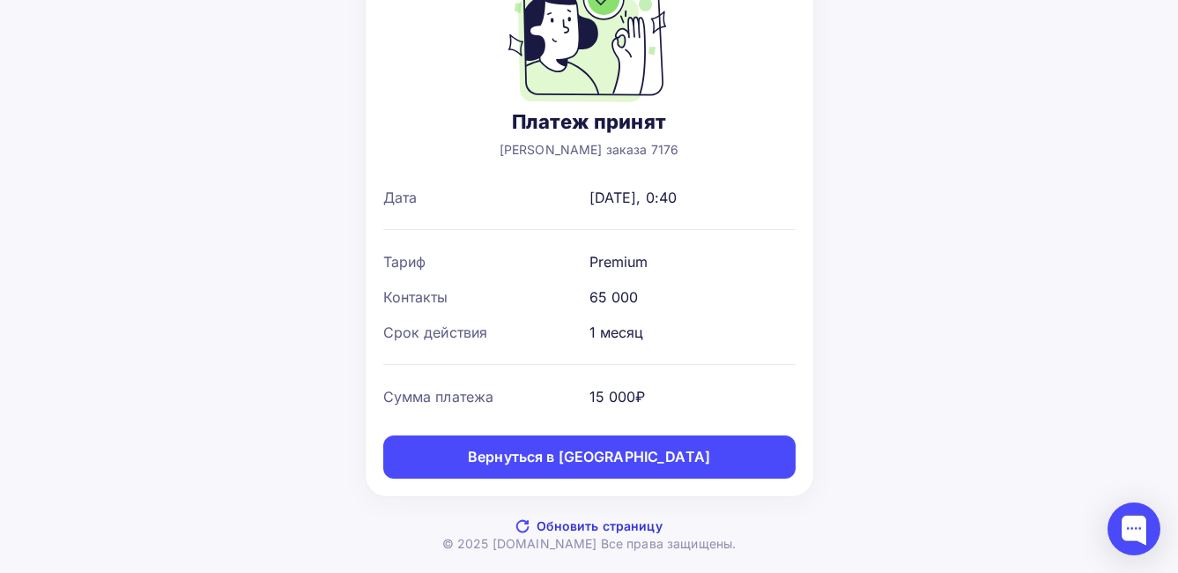
scroll to position [133, 0]
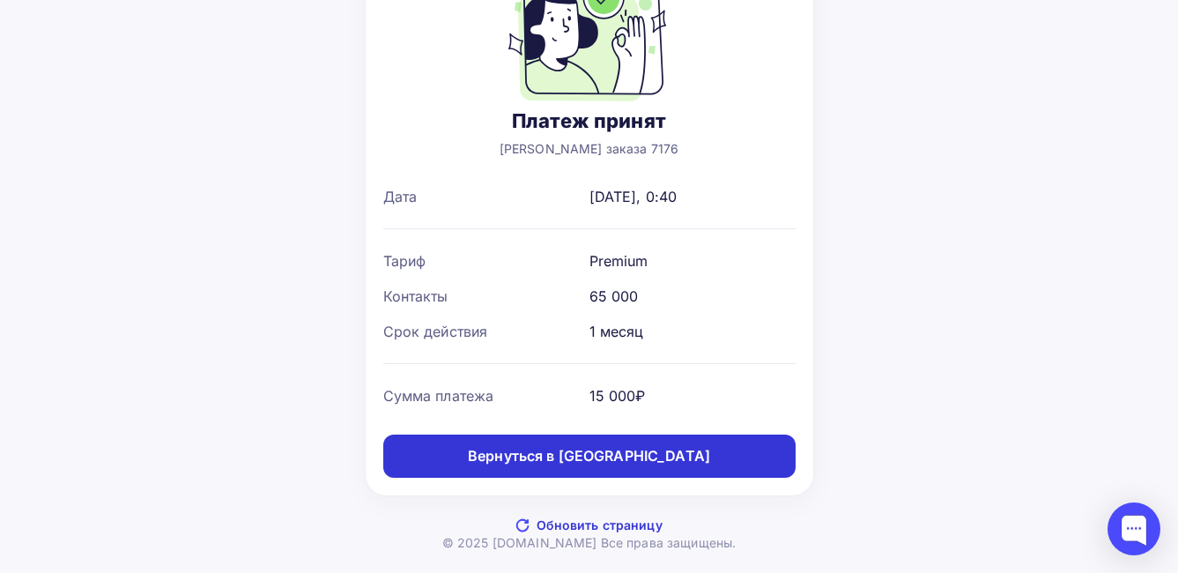
click at [705, 464] on link "Вернуться в дашборд" at bounding box center [589, 456] width 412 height 43
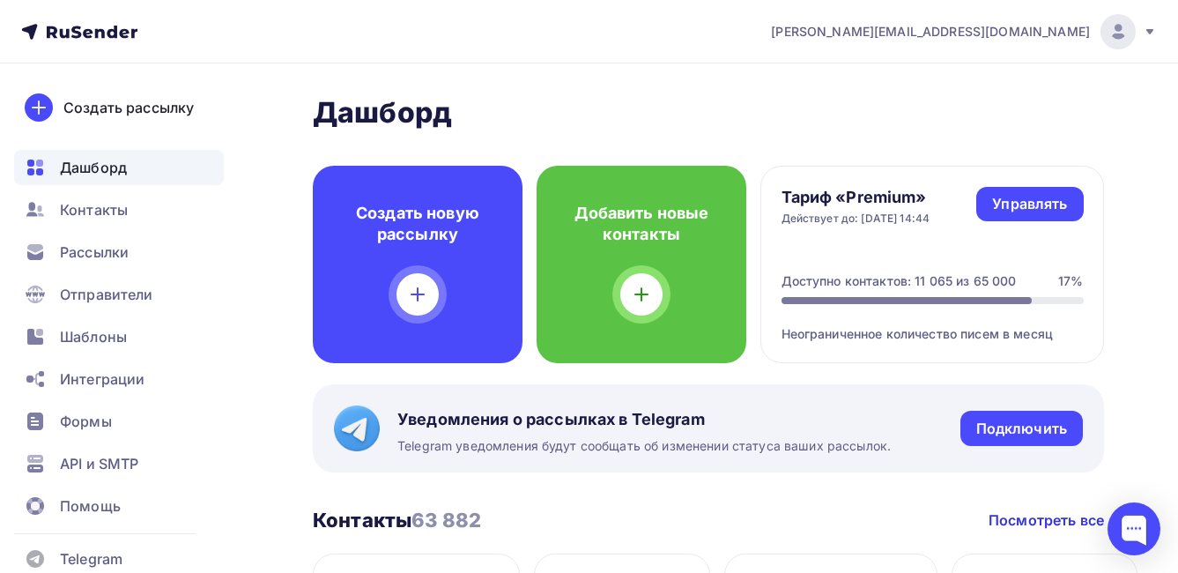
click at [72, 35] on icon at bounding box center [76, 32] width 11 height 12
click at [87, 31] on icon at bounding box center [79, 31] width 116 height 21
click at [130, 167] on div "Дашборд" at bounding box center [119, 167] width 210 height 35
